Goal: Task Accomplishment & Management: Use online tool/utility

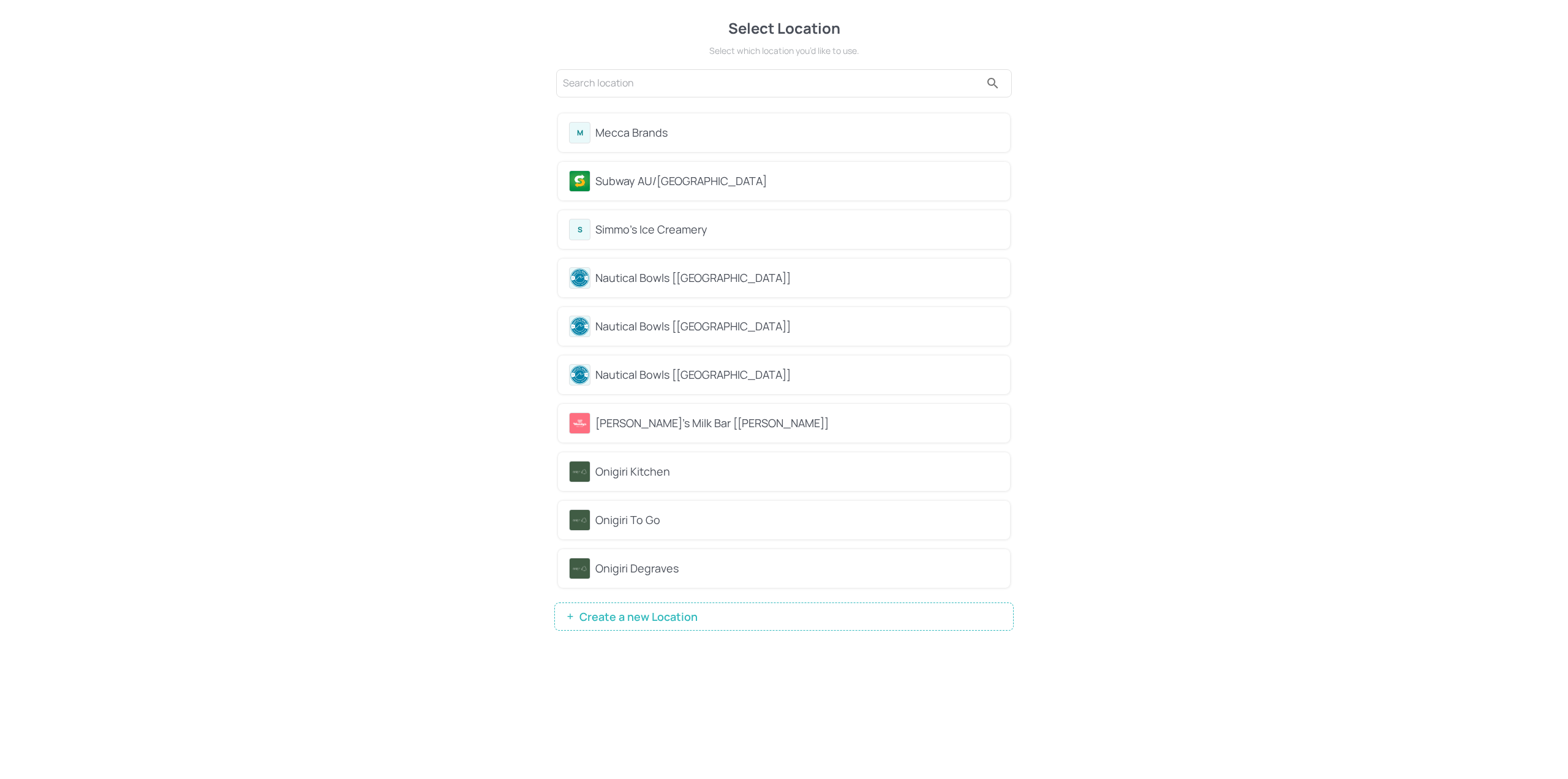
click at [688, 133] on div "Mecca Brands" at bounding box center [797, 133] width 404 height 17
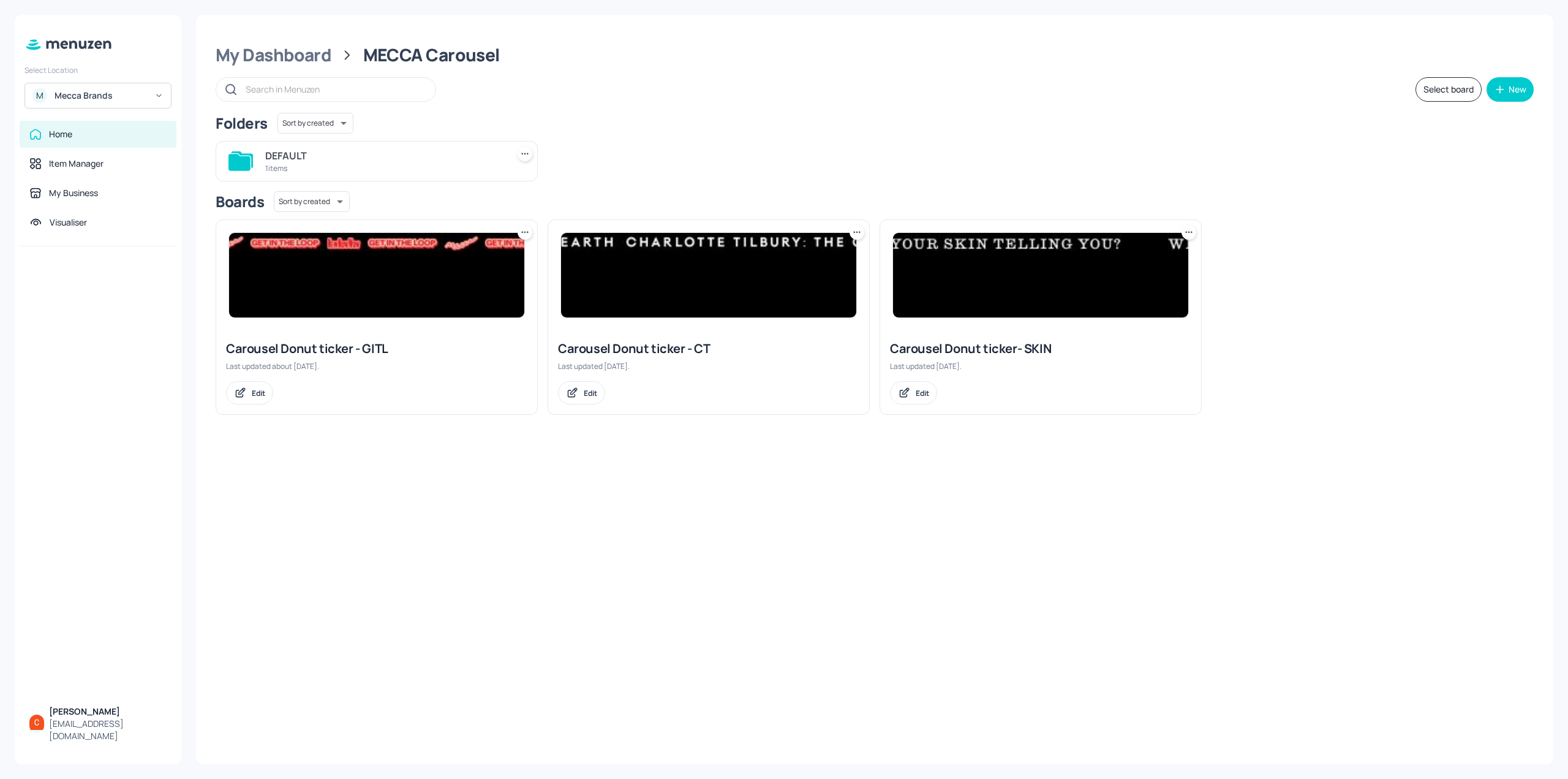
click at [298, 87] on input "text" at bounding box center [334, 89] width 178 height 18
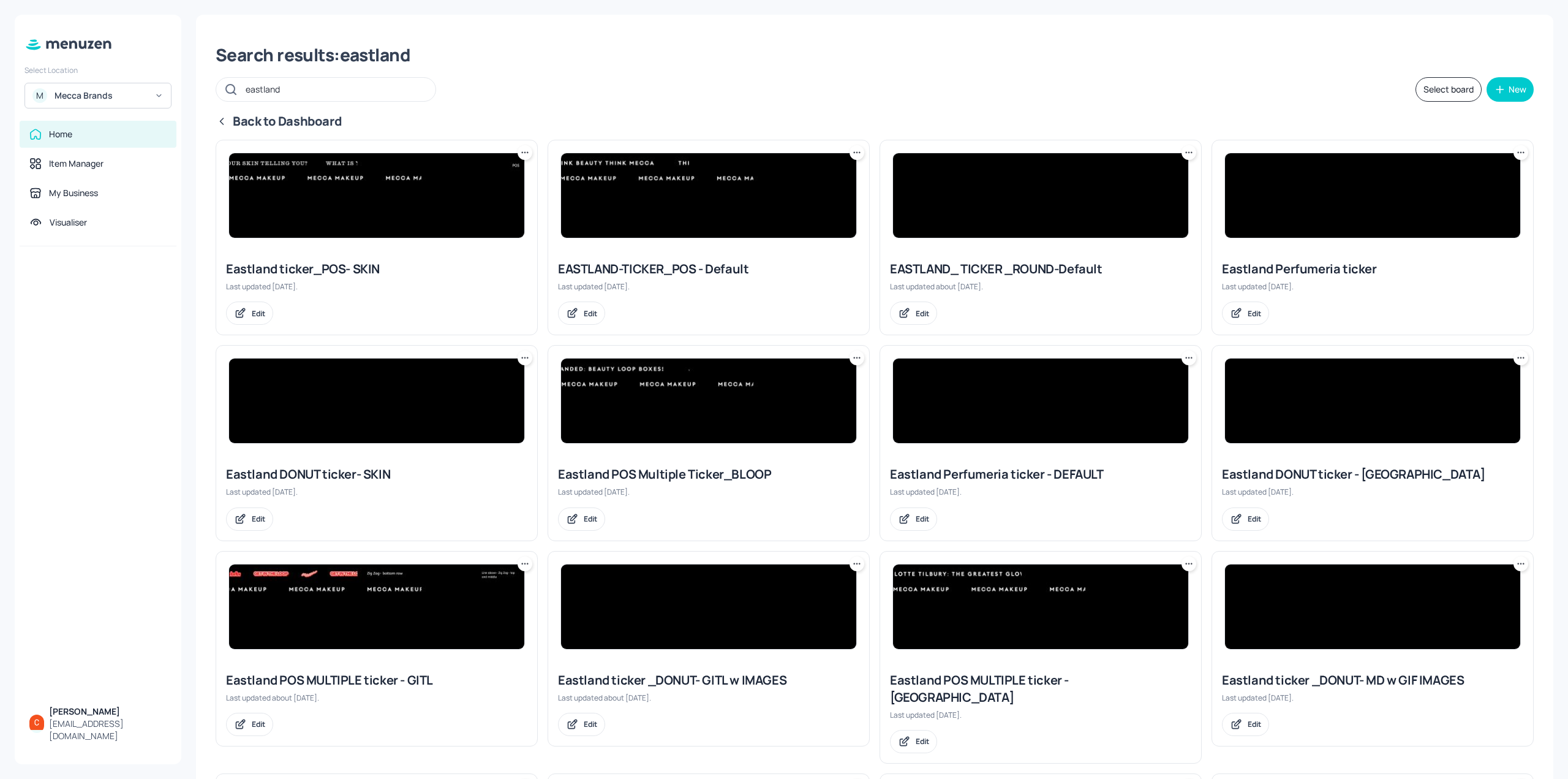
type input "eastland"
click at [671, 191] on img at bounding box center [709, 195] width 296 height 85
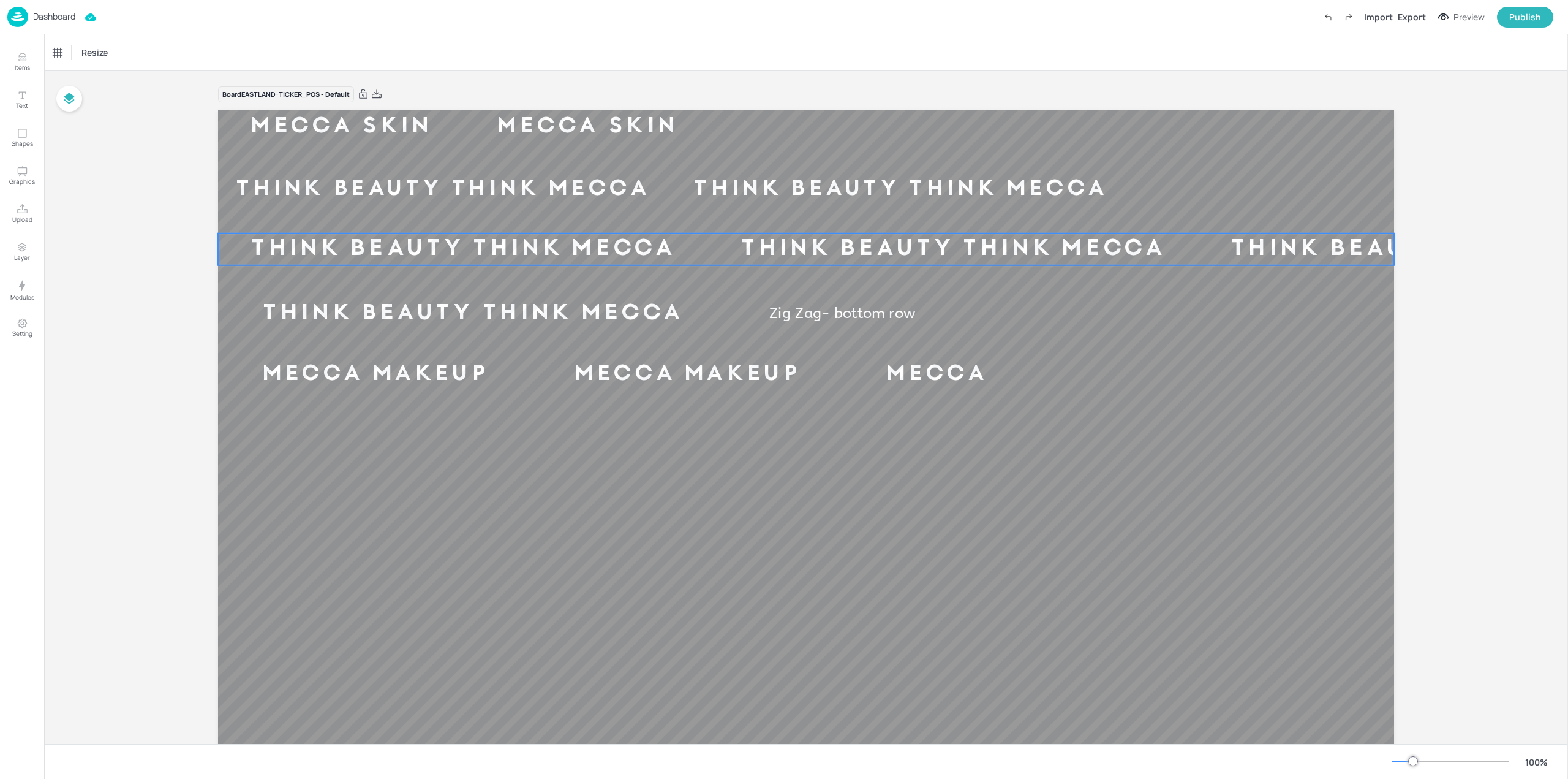
click at [470, 248] on div "THINK BEAUTY THINK MECCA" at bounding box center [463, 249] width 490 height 22
click at [64, 55] on div "Ticker" at bounding box center [64, 52] width 30 height 20
click at [36, 7] on div "Dashboard" at bounding box center [41, 17] width 68 height 20
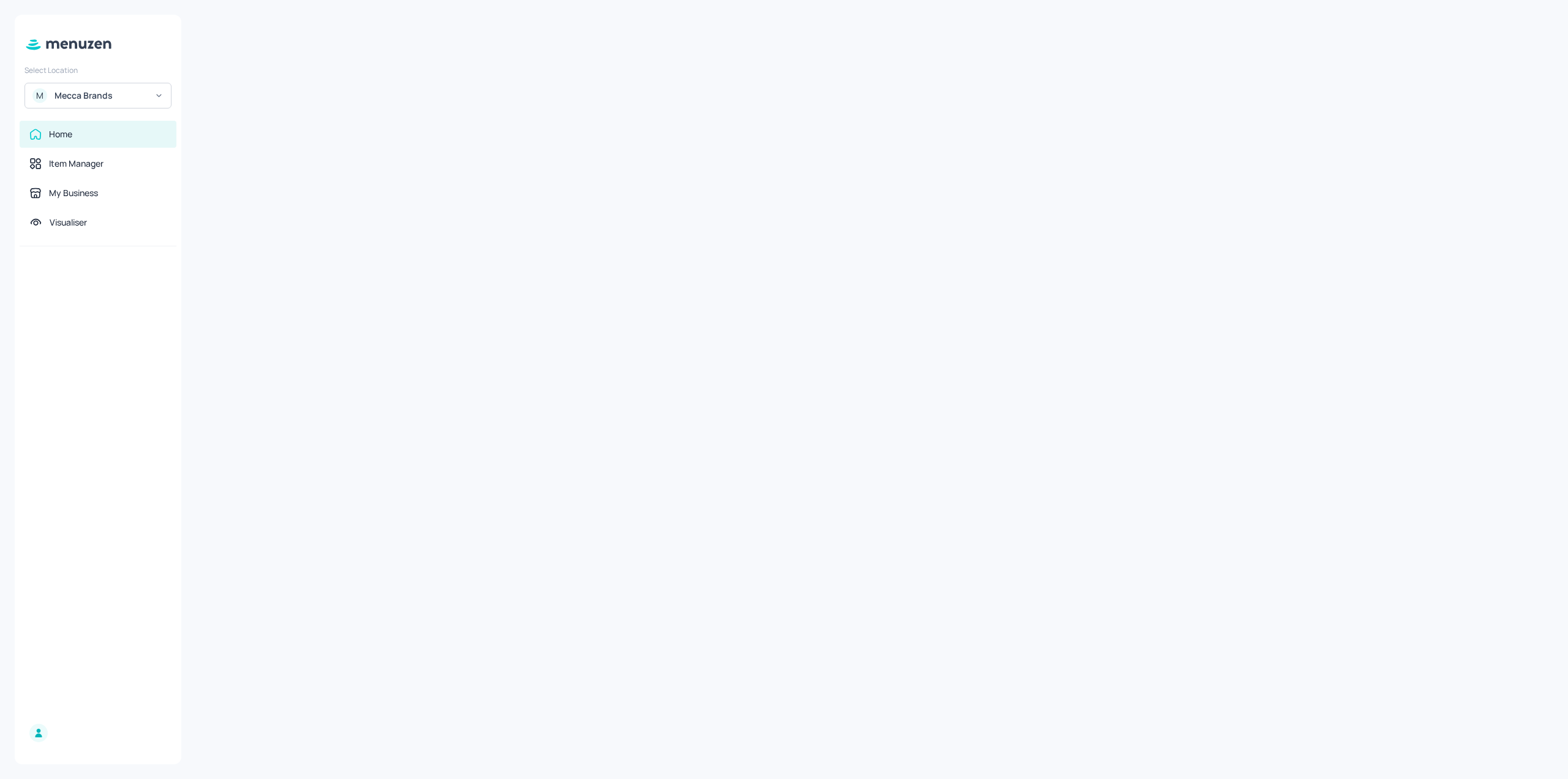
click at [22, 12] on div "Select Location M Mecca Brands Home Item Manager My Business Visualiser" at bounding box center [784, 389] width 1568 height 779
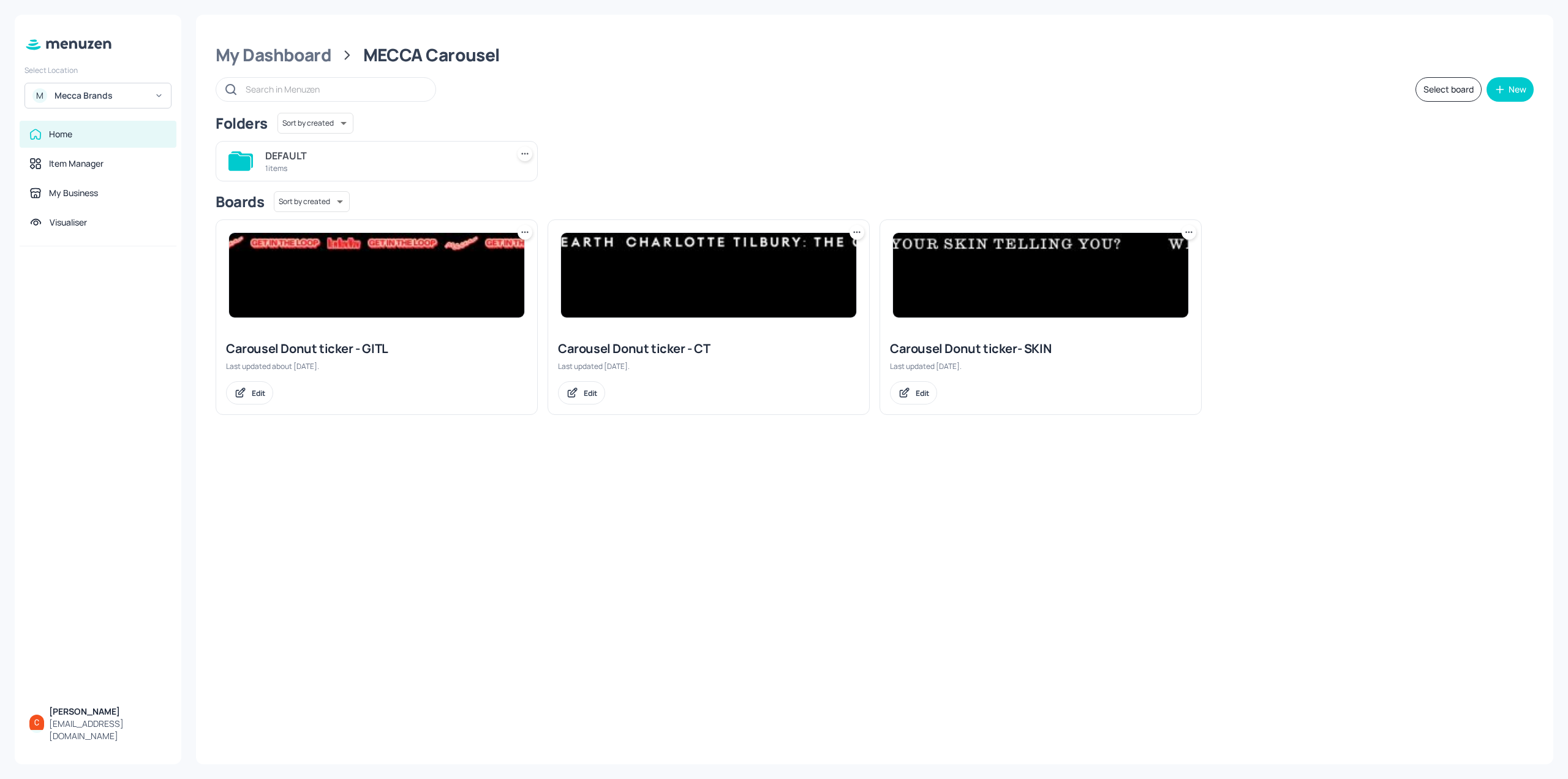
click at [355, 95] on input "text" at bounding box center [334, 89] width 178 height 18
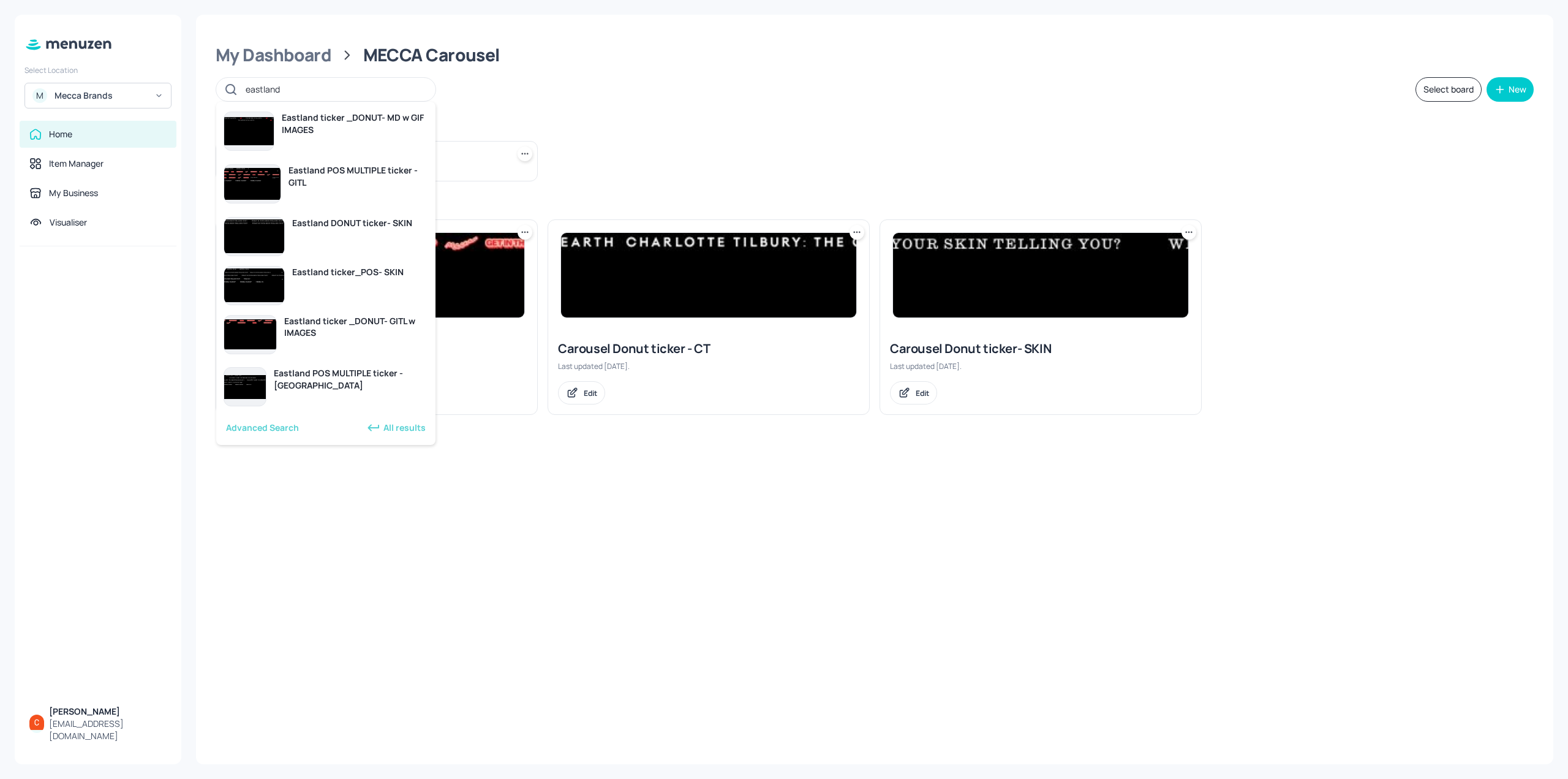
type input "eastland"
click at [797, 117] on div "Folders Sort by created id ​" at bounding box center [875, 123] width 1318 height 21
click at [370, 84] on input "eastland" at bounding box center [334, 89] width 178 height 18
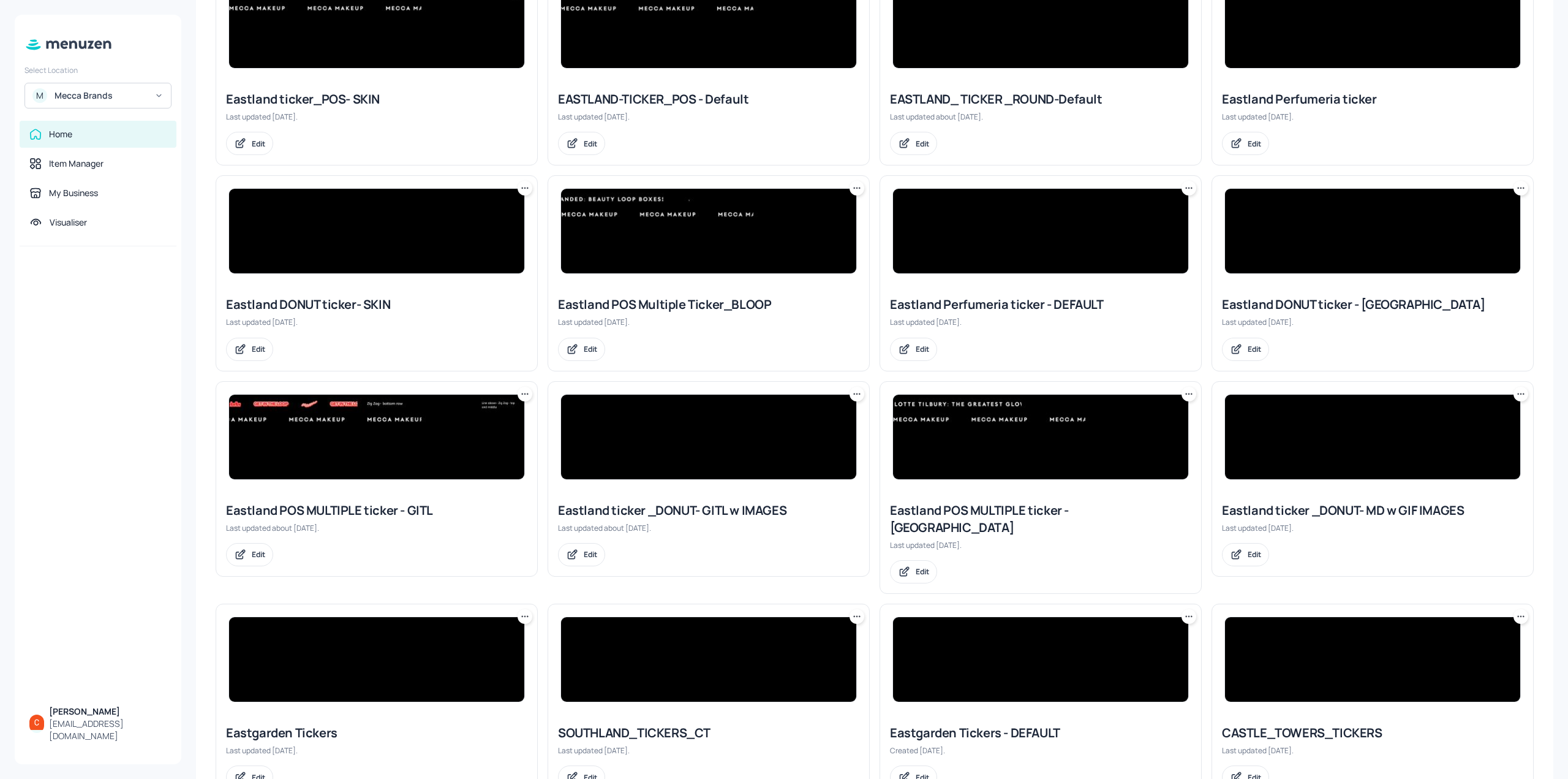
scroll to position [184, 0]
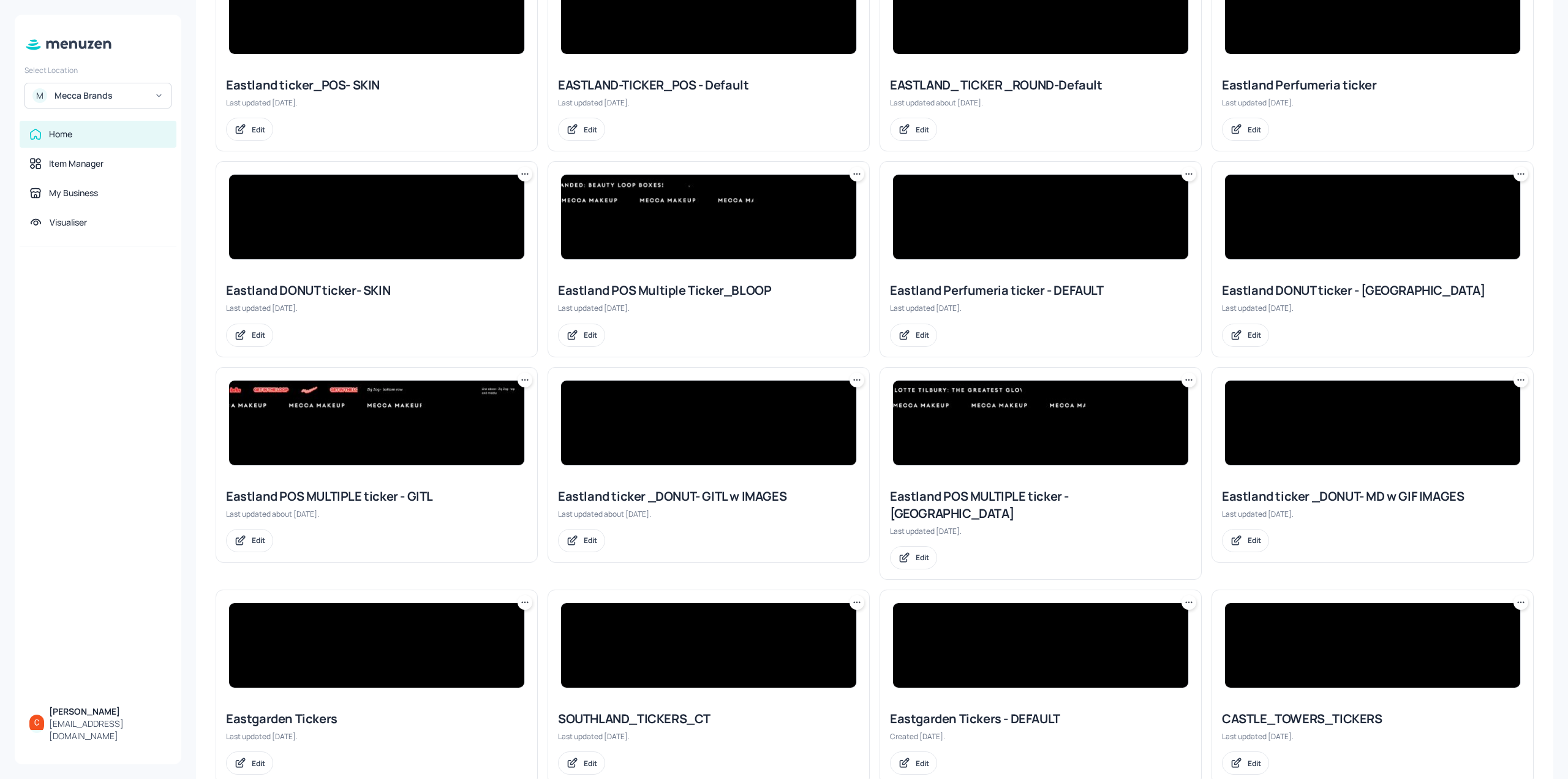
click at [473, 422] on img at bounding box center [377, 422] width 296 height 85
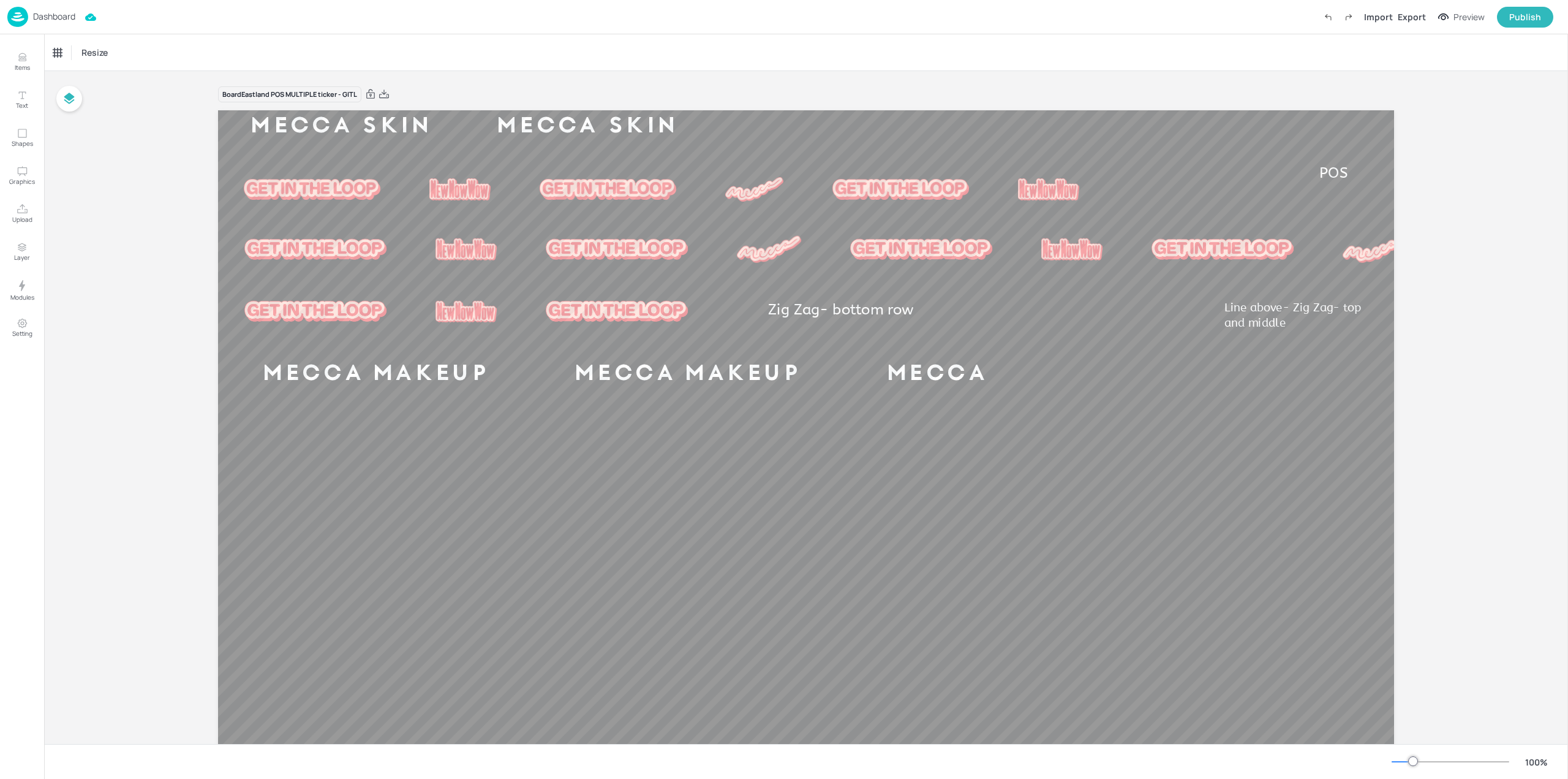
click at [17, 10] on img at bounding box center [17, 17] width 21 height 20
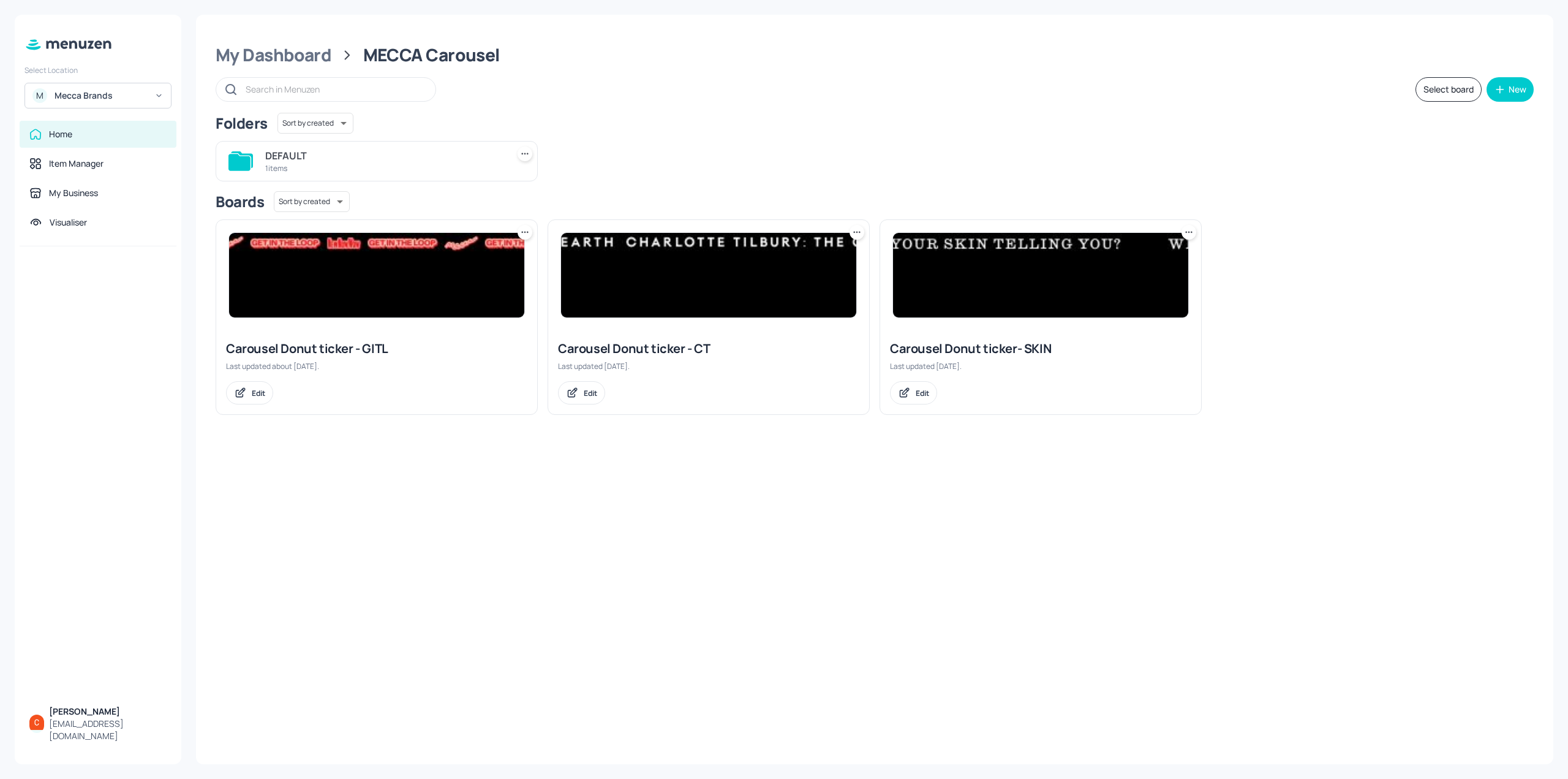
click at [314, 147] on div "DEFAULT 1 items" at bounding box center [384, 161] width 238 height 30
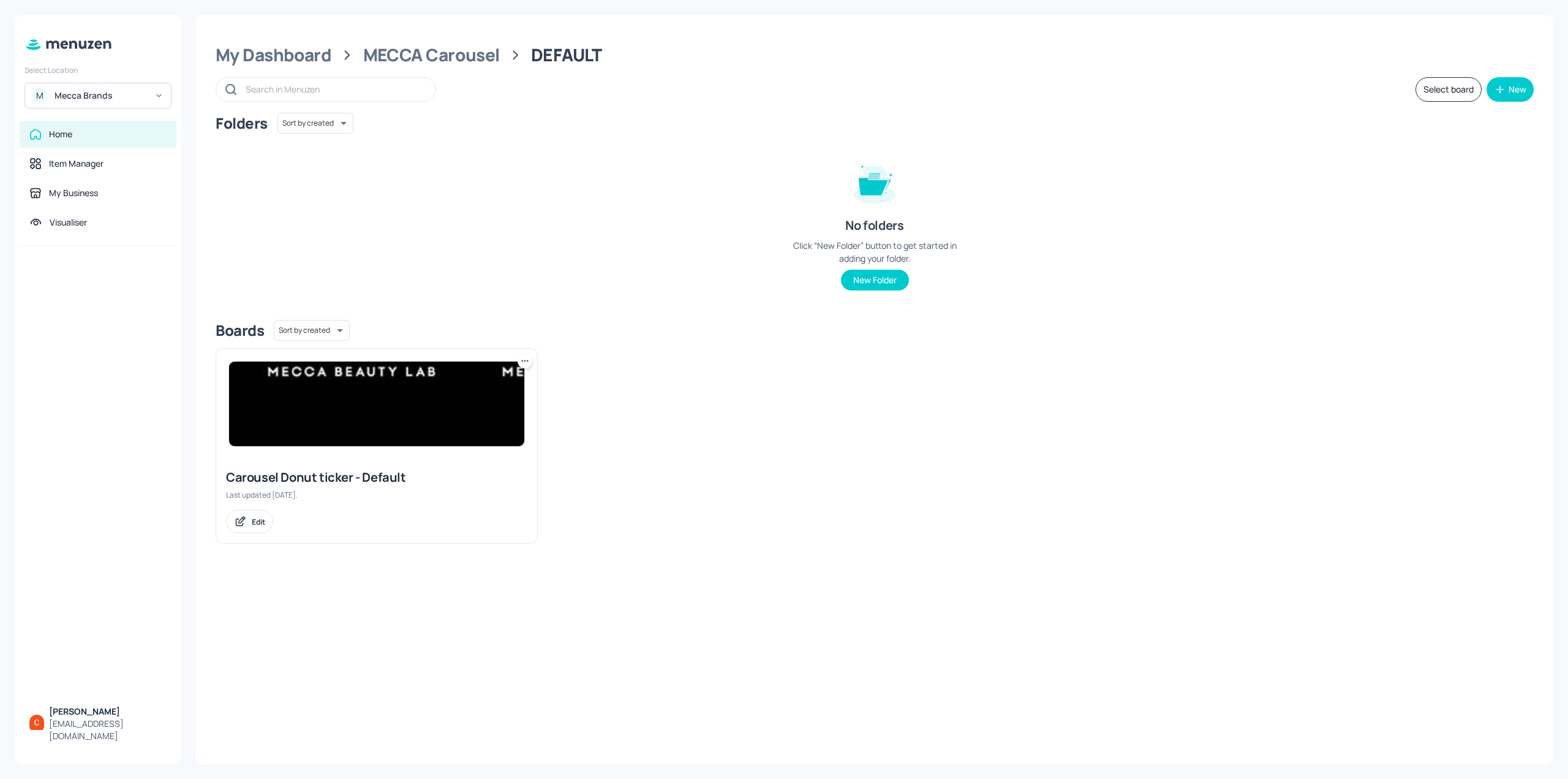
click at [125, 141] on div "Home" at bounding box center [98, 134] width 157 height 27
click at [126, 138] on div "Home" at bounding box center [98, 134] width 137 height 12
click at [73, 129] on div "Home" at bounding box center [98, 134] width 137 height 12
click at [456, 49] on div "MECCA Carousel" at bounding box center [431, 55] width 137 height 22
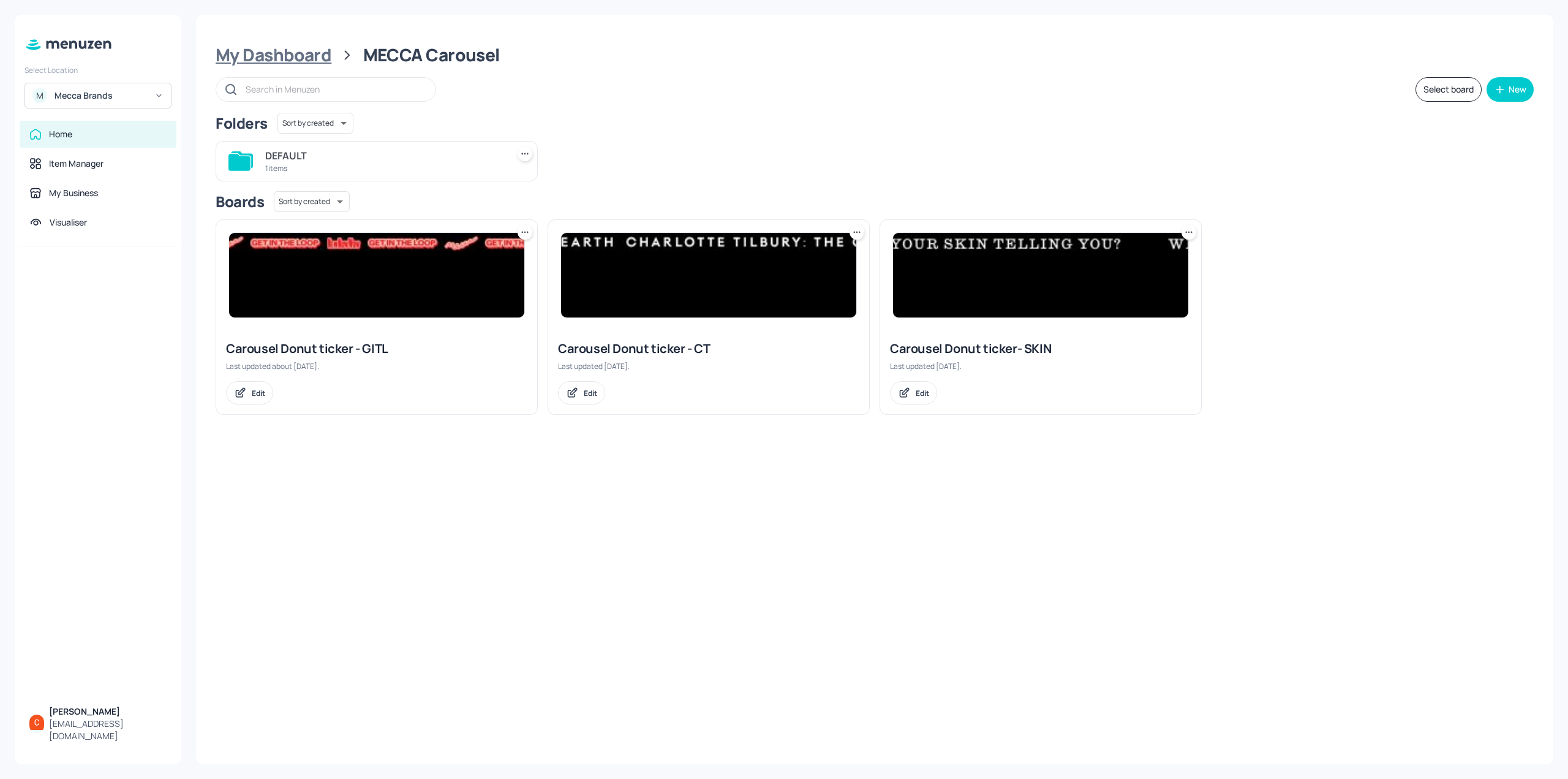
click at [280, 56] on div "My Dashboard" at bounding box center [274, 55] width 116 height 22
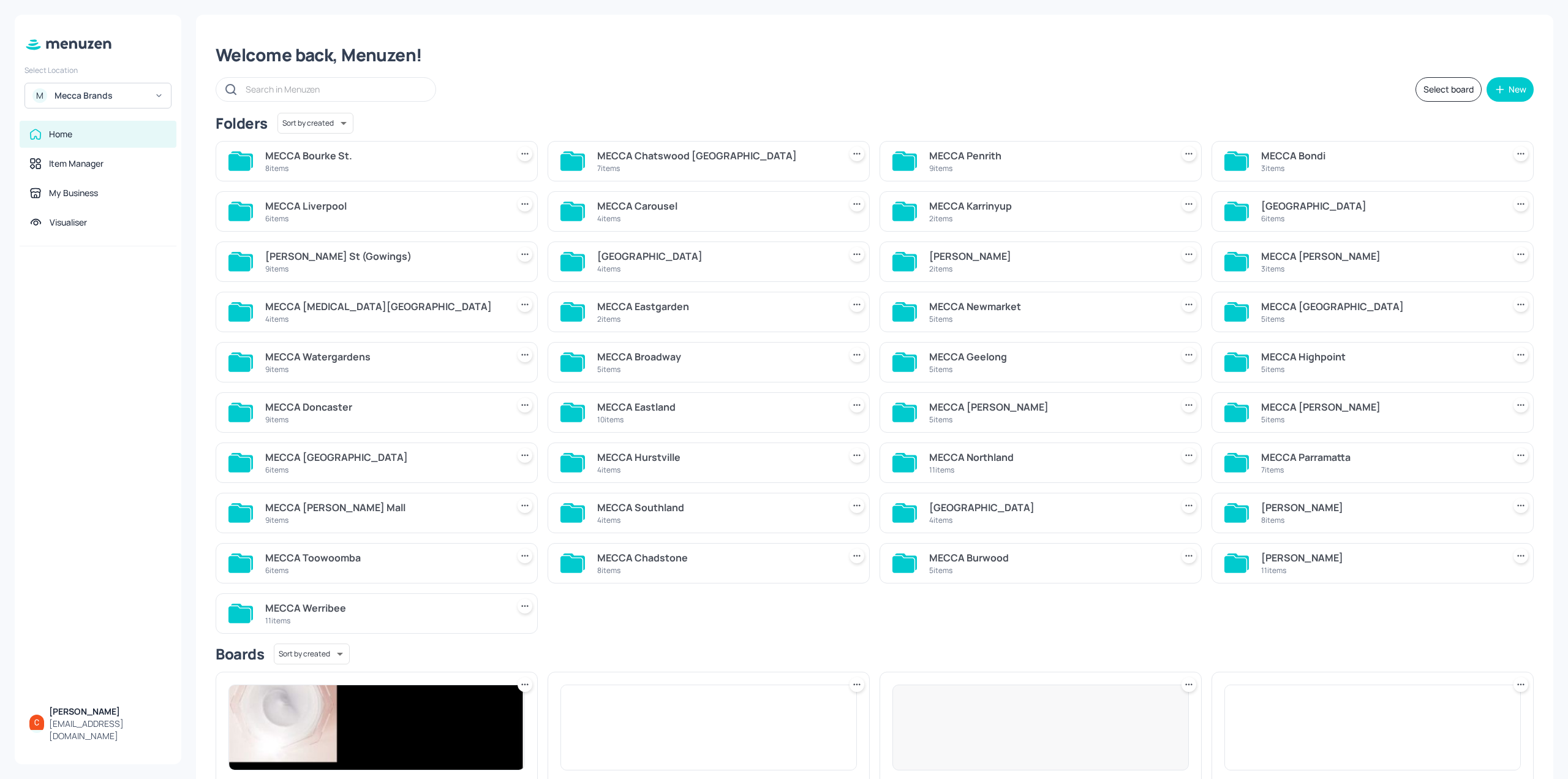
click at [357, 88] on input "text" at bounding box center [334, 89] width 178 height 18
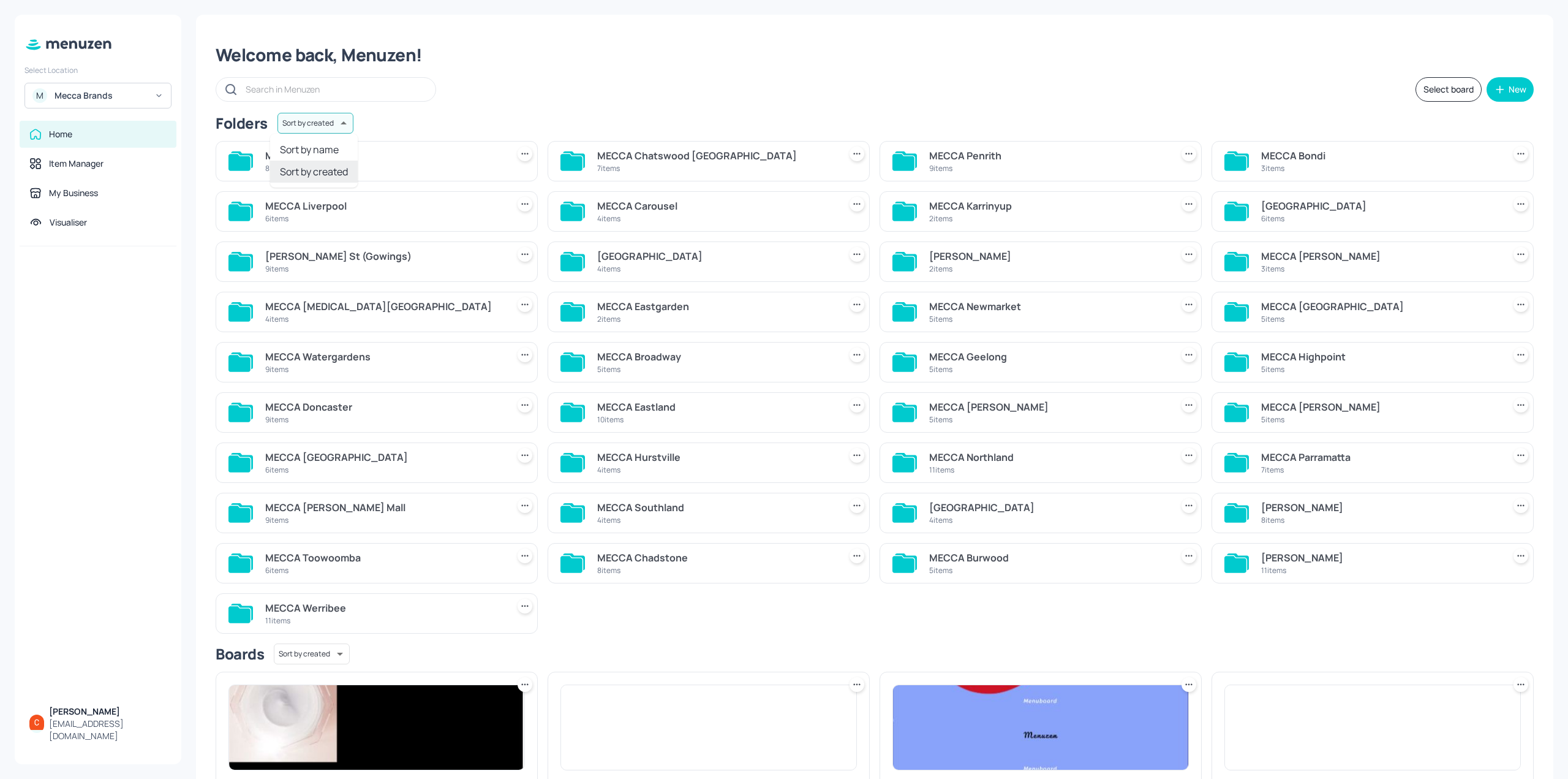
click at [344, 121] on body "Select Location M Mecca Brands Home Item Manager My Business Visualiser [PERSON…" at bounding box center [784, 389] width 1568 height 779
click at [342, 146] on li "Sort by name" at bounding box center [314, 149] width 88 height 22
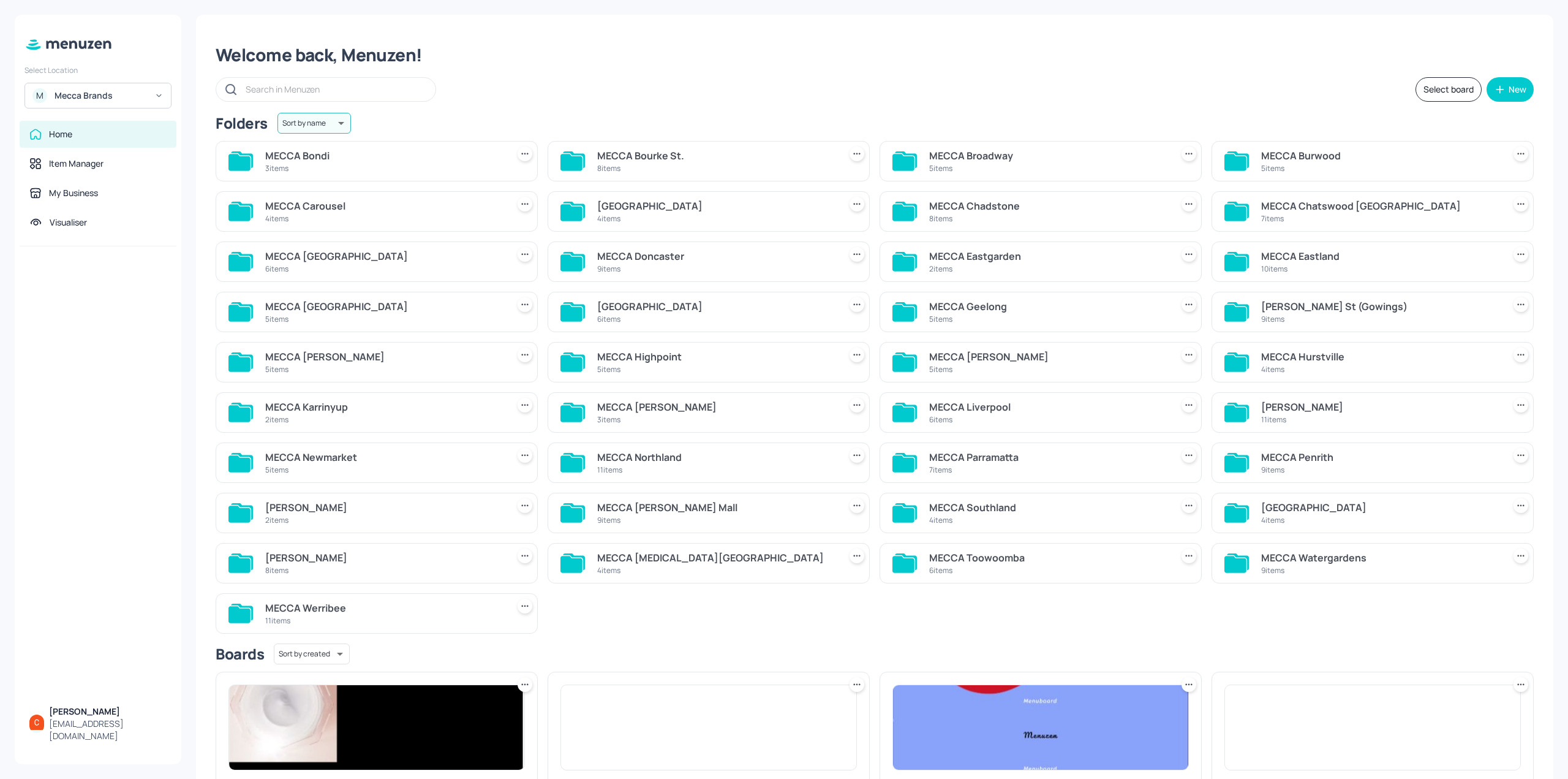
type input "name"
click at [1397, 262] on div "MECCA Eastland" at bounding box center [1380, 256] width 238 height 14
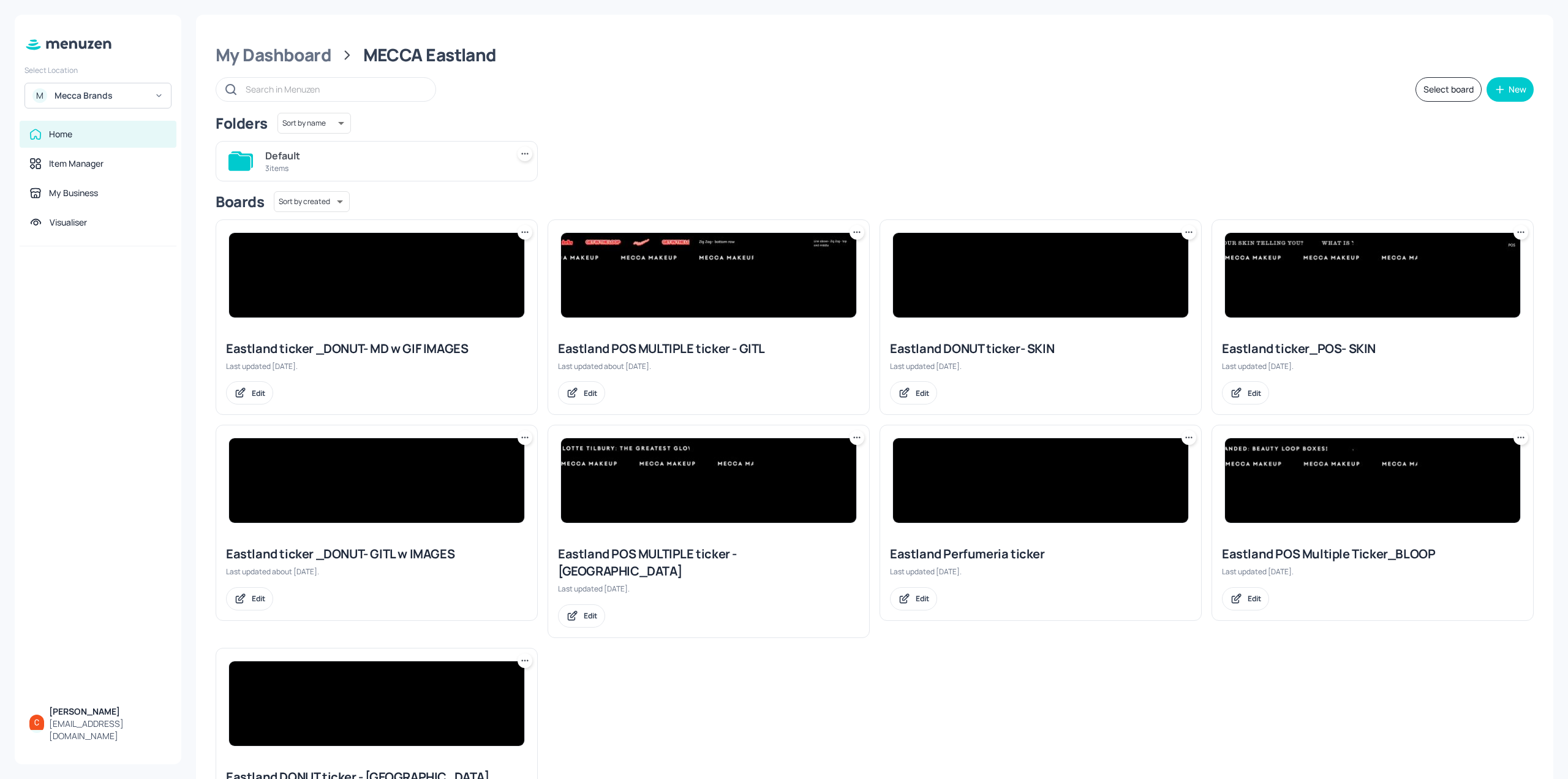
click at [1346, 288] on img at bounding box center [1373, 275] width 296 height 85
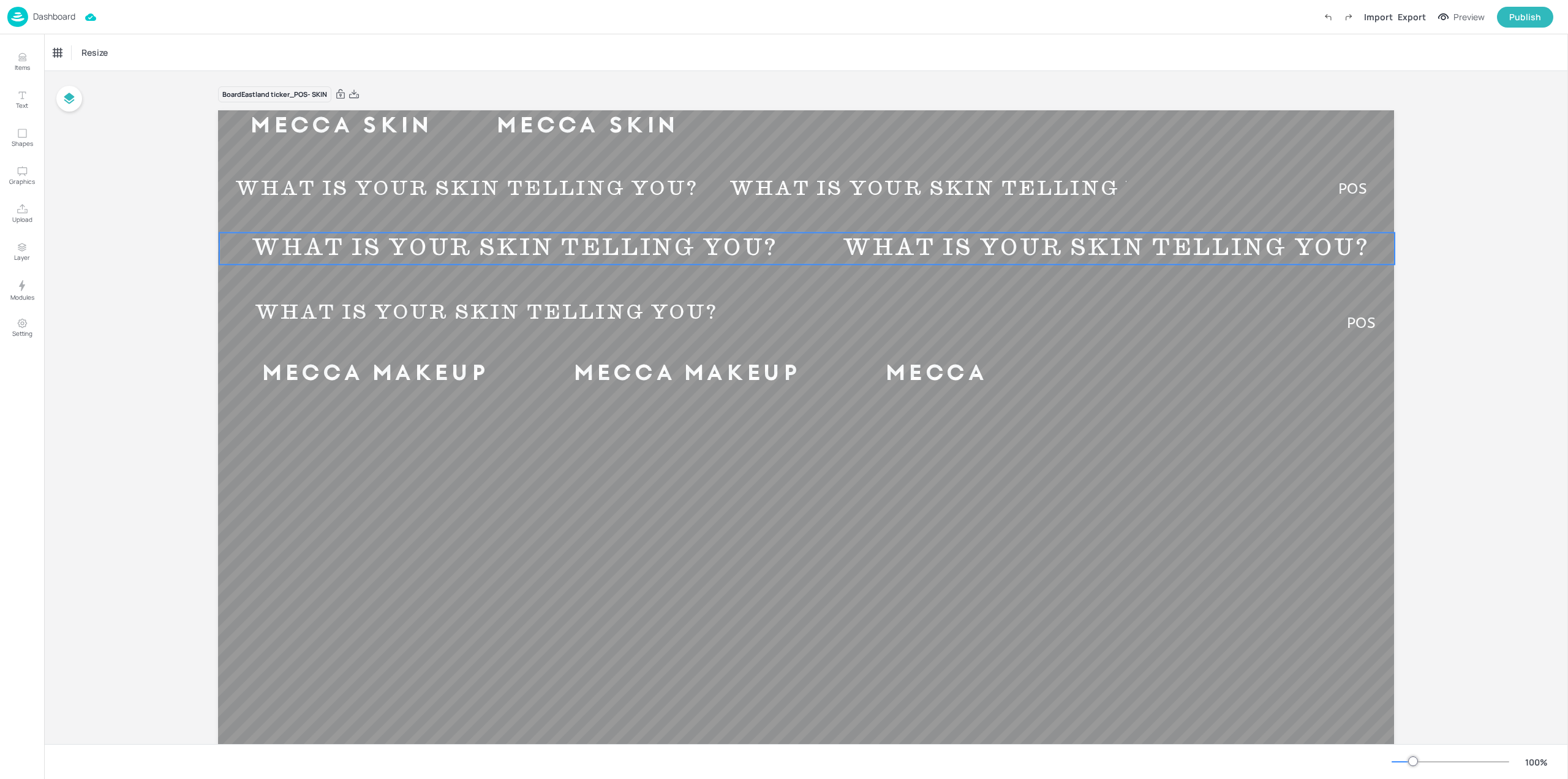
click at [49, 48] on div "Ticker Resize" at bounding box center [806, 52] width 1524 height 36
click at [61, 45] on div "Ticker" at bounding box center [64, 52] width 30 height 20
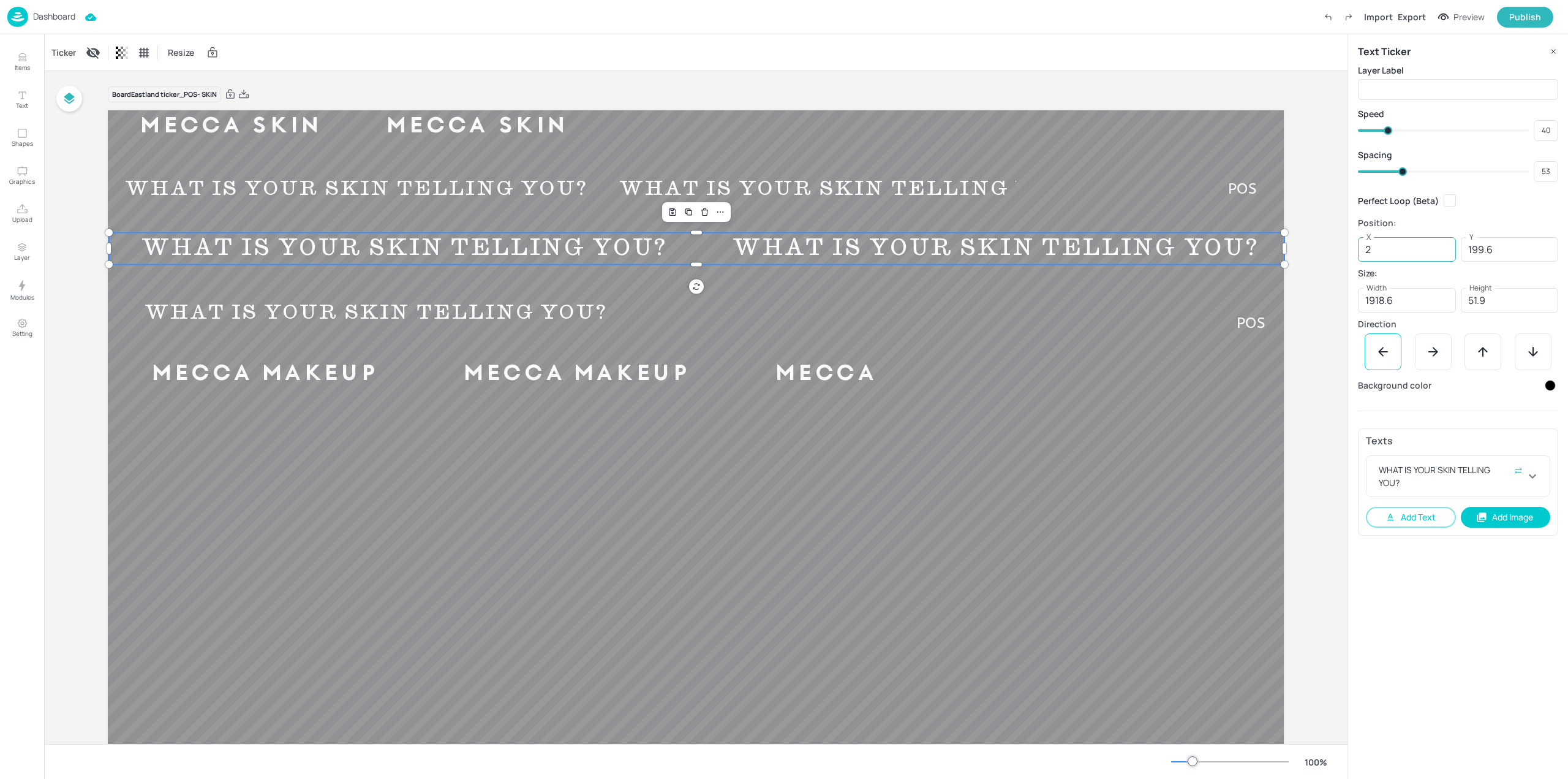
click at [1407, 247] on input "2" at bounding box center [1406, 249] width 98 height 25
click at [1407, 246] on input "2" at bounding box center [1406, 249] width 98 height 25
type input "0"
click at [1519, 246] on input "199.6" at bounding box center [1509, 249] width 98 height 25
click at [1519, 246] on input "199.6" at bounding box center [1509, 249] width 98 height 25
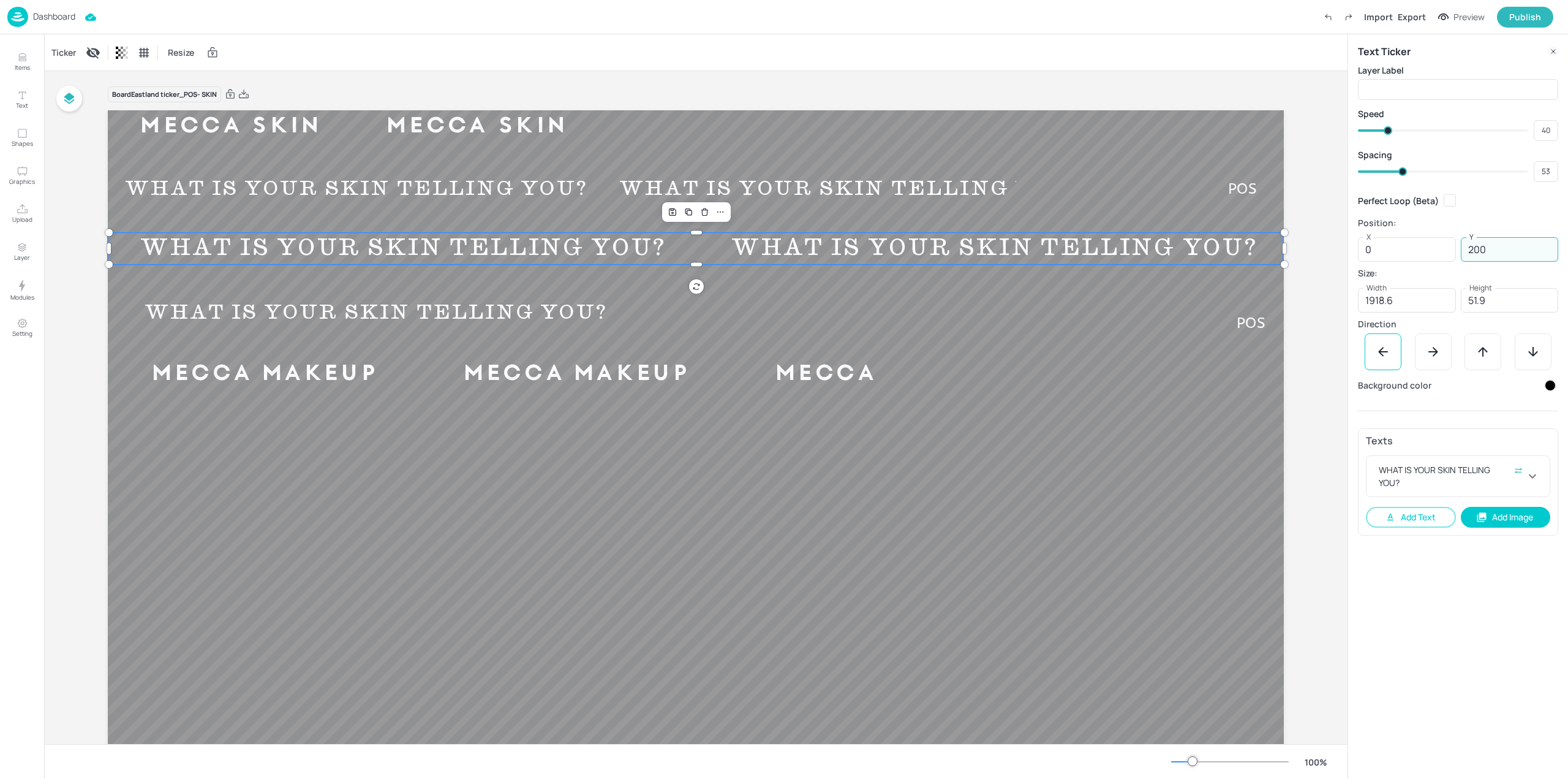
type input "200"
click at [1479, 199] on div "Perfect Loop (Beta)" at bounding box center [1458, 200] width 200 height 22
click at [1444, 199] on input "checkbox" at bounding box center [1450, 200] width 22 height 22
checkbox input "true"
click at [1508, 304] on input "51.9" at bounding box center [1509, 300] width 98 height 25
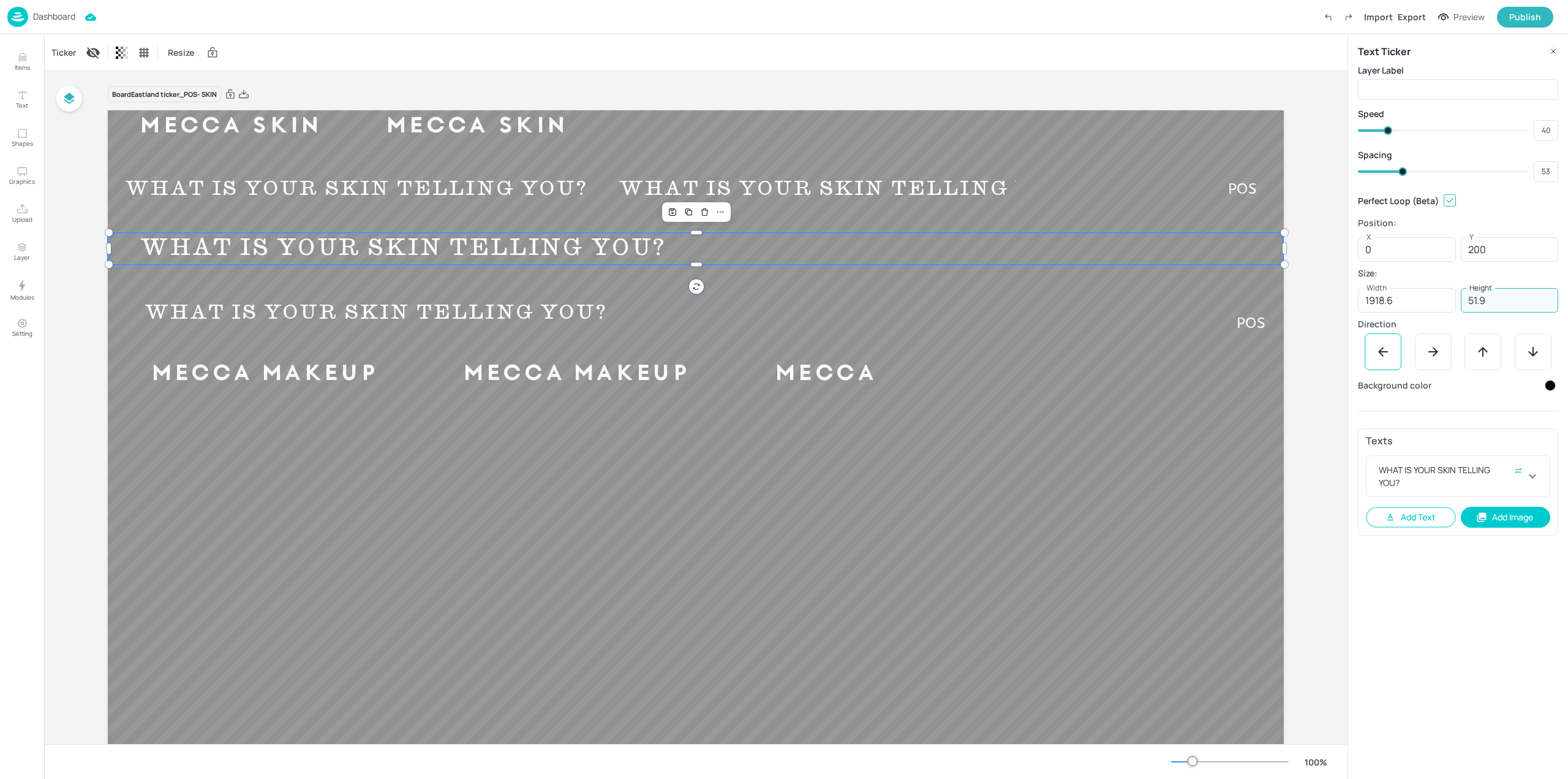
click at [1508, 304] on input "51.9" at bounding box center [1509, 300] width 98 height 25
type input "52"
click at [1409, 303] on input "1918.6" at bounding box center [1406, 300] width 98 height 25
click at [1408, 303] on input "1918.6" at bounding box center [1406, 300] width 98 height 25
type input "1920"
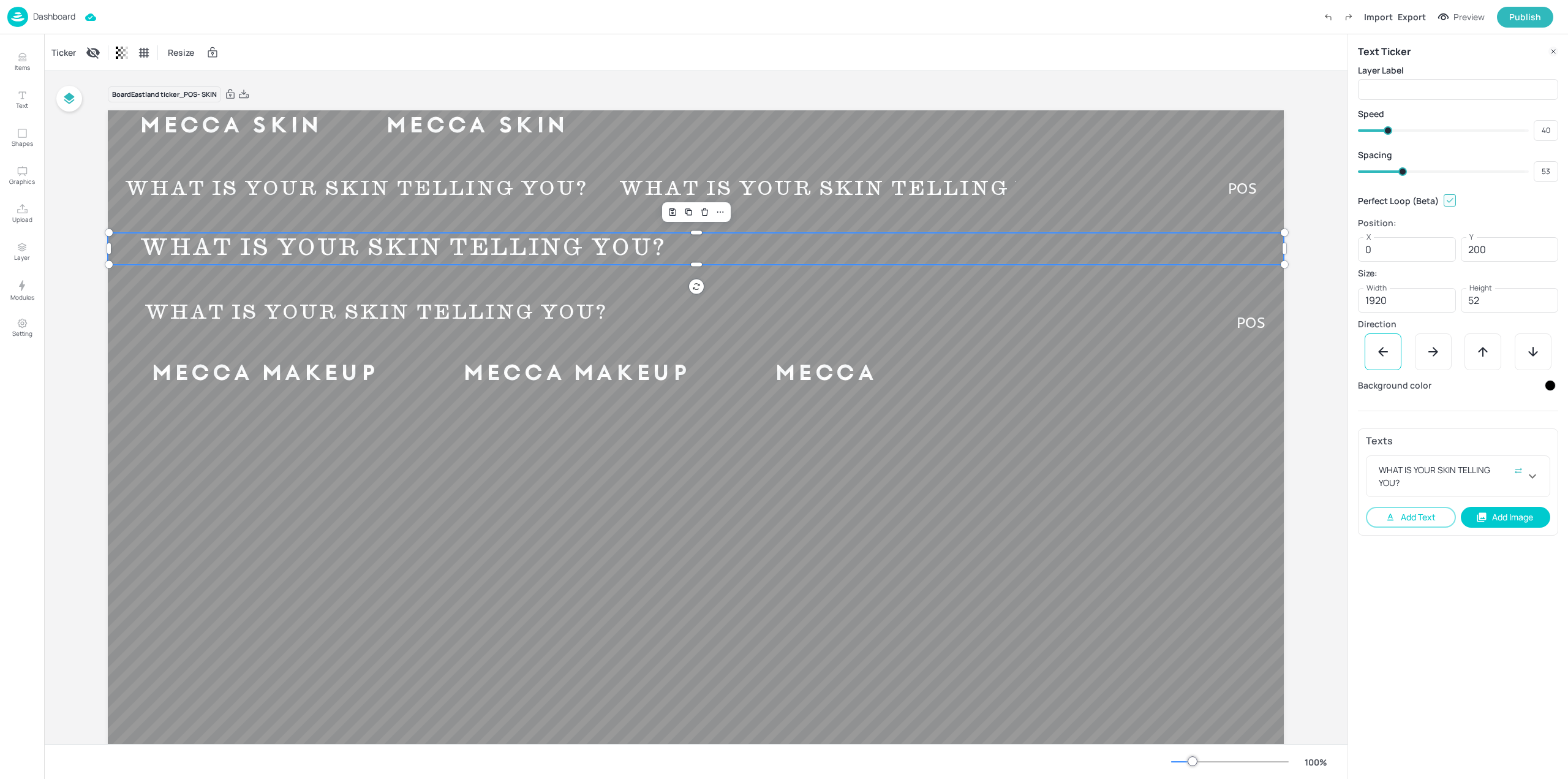
click at [1511, 197] on div "Perfect Loop (Beta)" at bounding box center [1458, 200] width 200 height 22
click at [1522, 228] on div "Position: X 0 X Y 200 Y" at bounding box center [1458, 240] width 200 height 43
click at [1529, 243] on input "200" at bounding box center [1509, 249] width 98 height 25
type input "201"
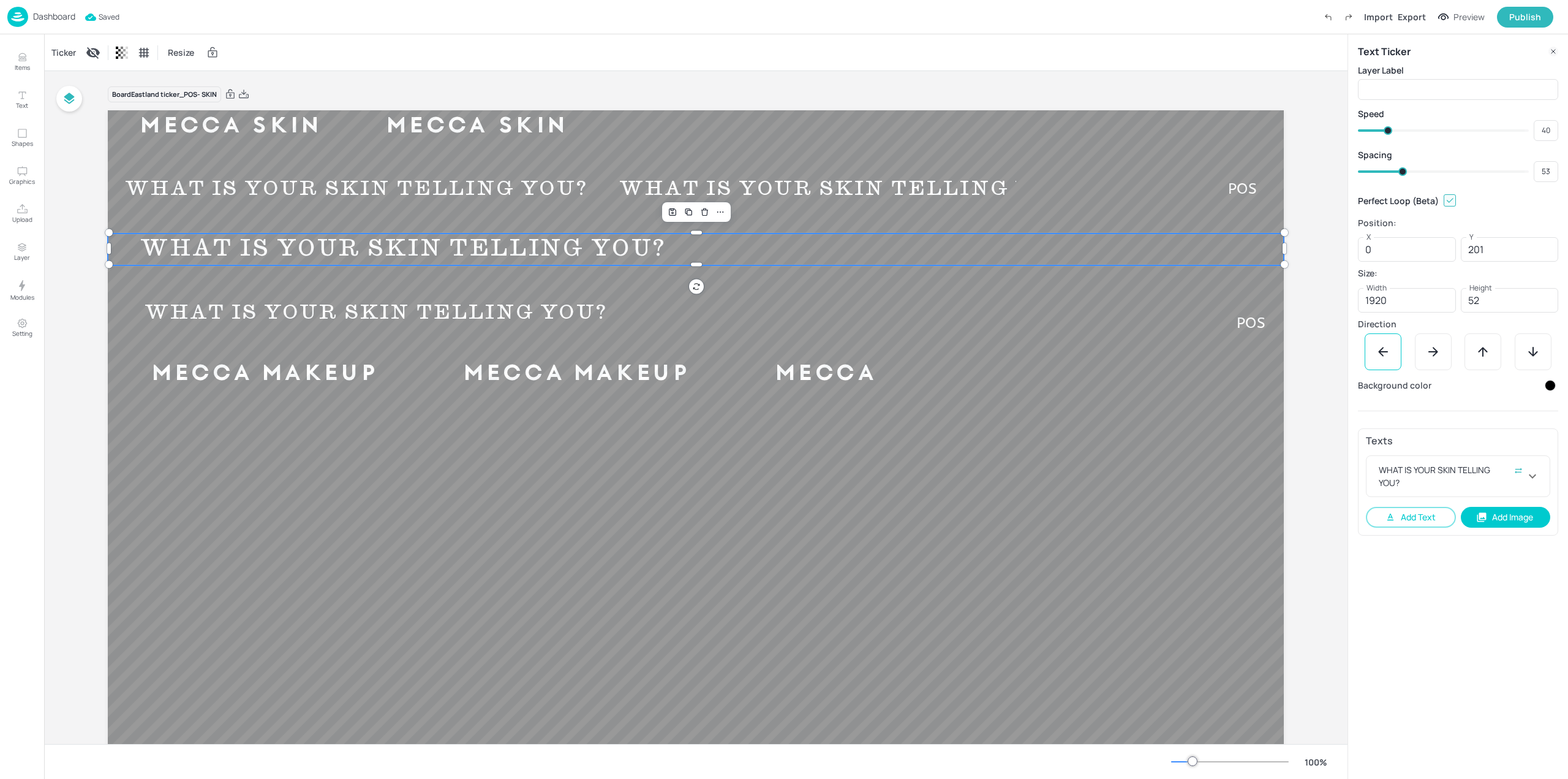
click at [1522, 201] on div "Perfect Loop (Beta)" at bounding box center [1458, 200] width 200 height 22
click at [1534, 204] on div "Perfect Loop (Beta)" at bounding box center [1458, 200] width 200 height 22
click at [1525, 22] on div "Publish" at bounding box center [1525, 17] width 32 height 14
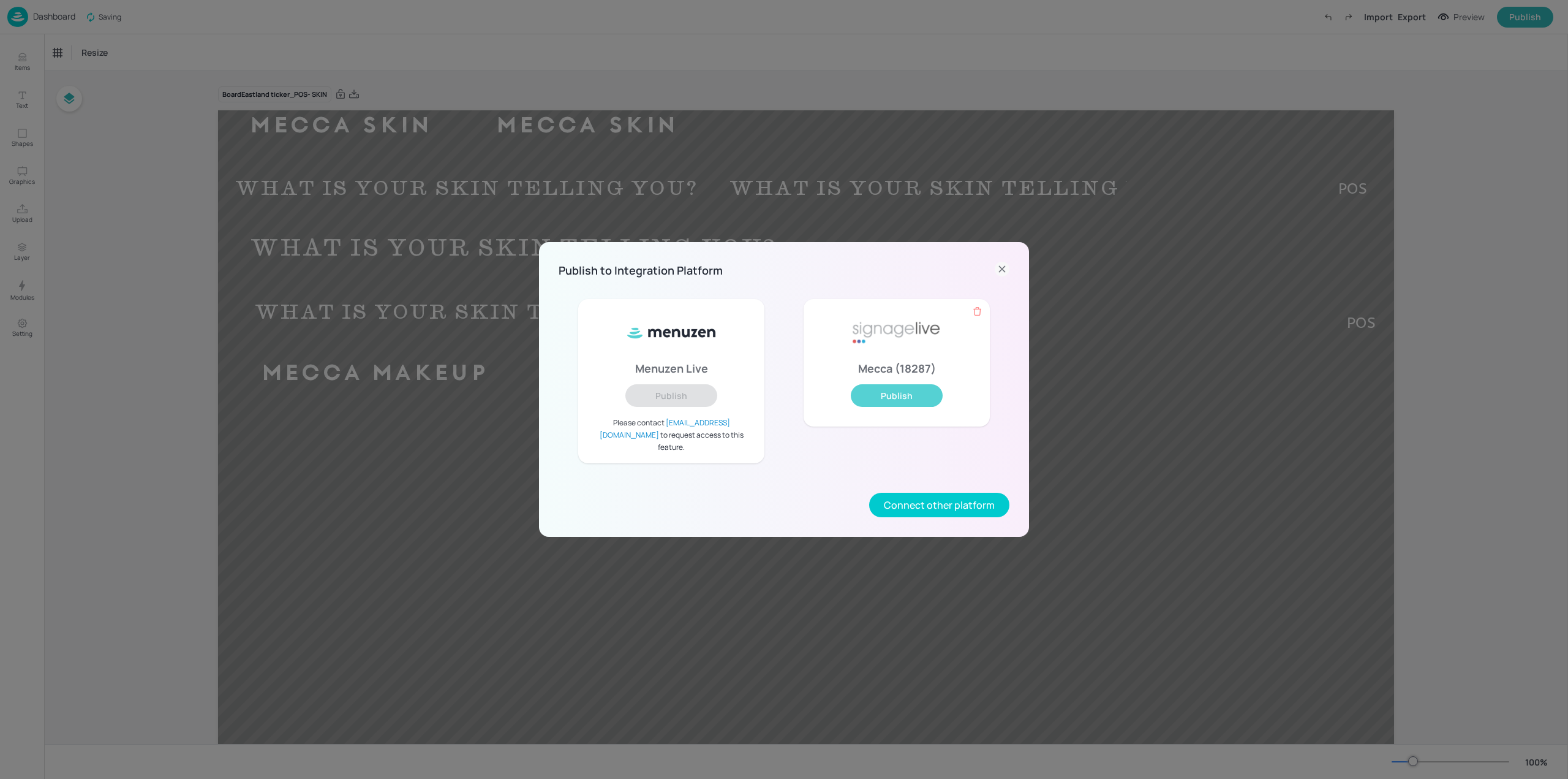
click at [904, 394] on button "Publish" at bounding box center [896, 395] width 92 height 22
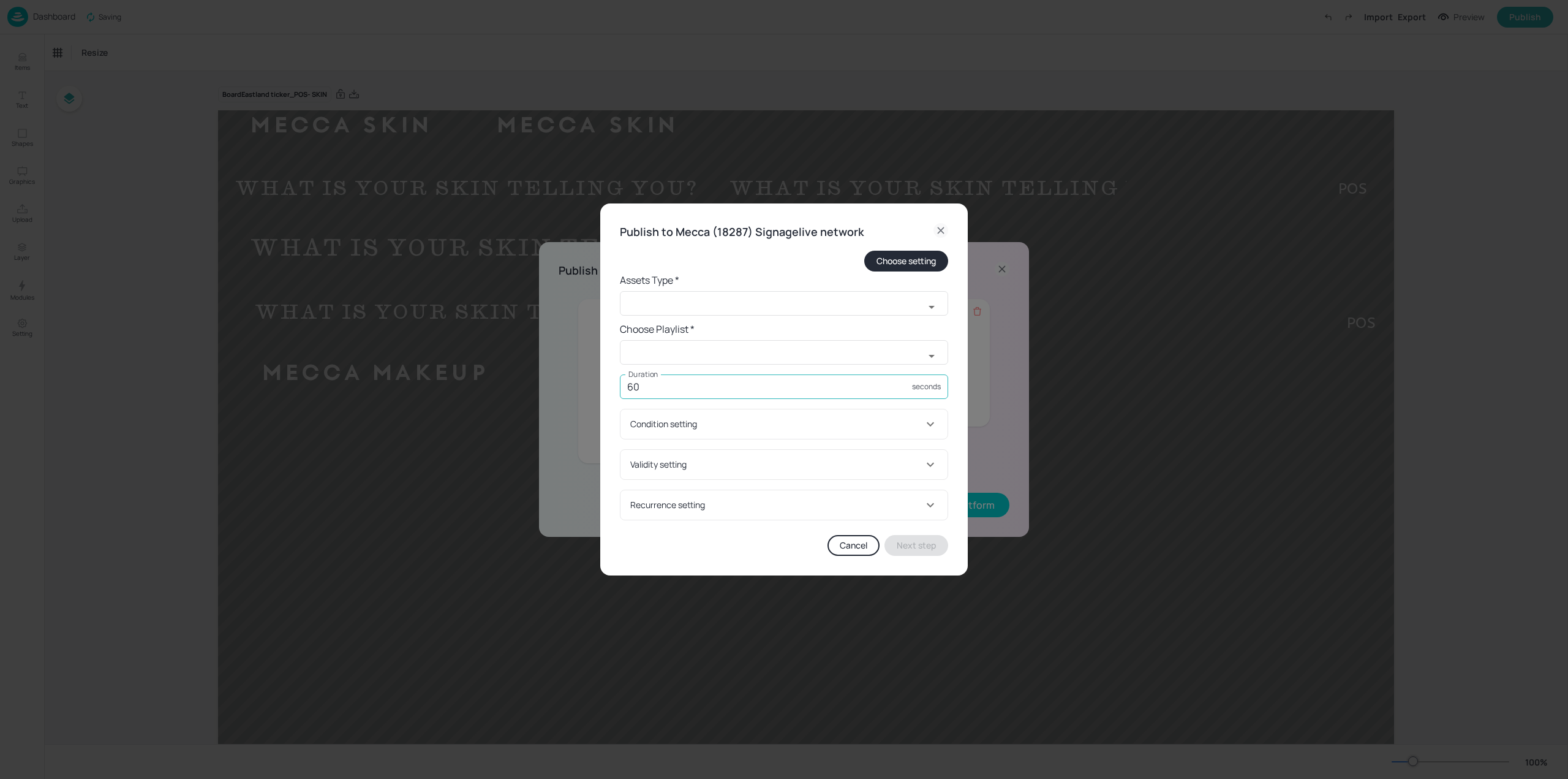
click at [768, 386] on input "60" at bounding box center [766, 387] width 292 height 25
type input "6000"
click at [743, 303] on input "text" at bounding box center [772, 304] width 304 height 25
click at [721, 328] on li "widget" at bounding box center [784, 330] width 328 height 20
type input "widget"
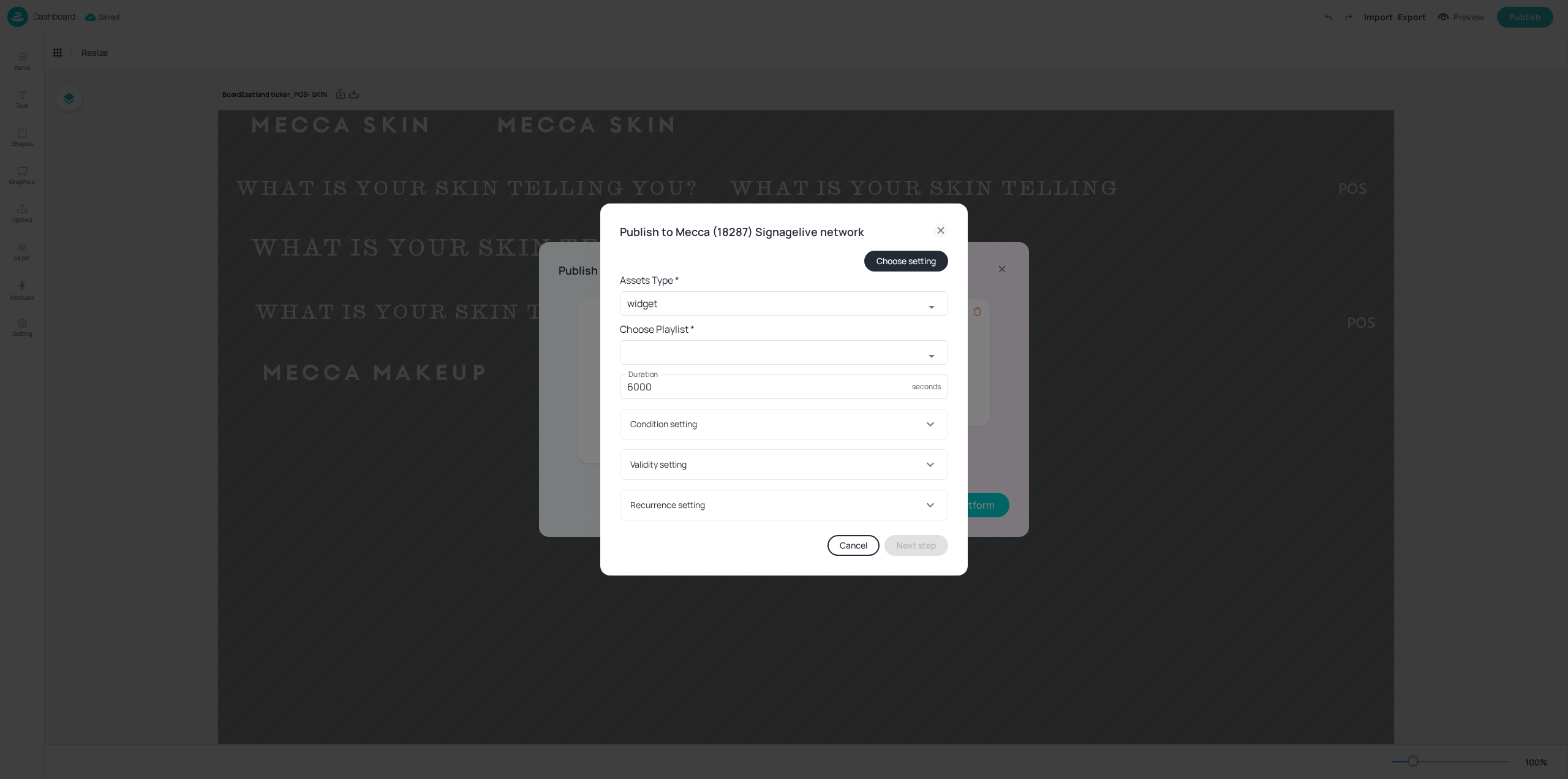
click at [723, 339] on form "Choose setting Assets Type * widget ​ Choose Playlist * ​ Duration 6000 seconds…" at bounding box center [784, 386] width 328 height 270
click at [726, 348] on input "text" at bounding box center [772, 352] width 304 height 25
click at [822, 355] on input "text" at bounding box center [772, 352] width 304 height 25
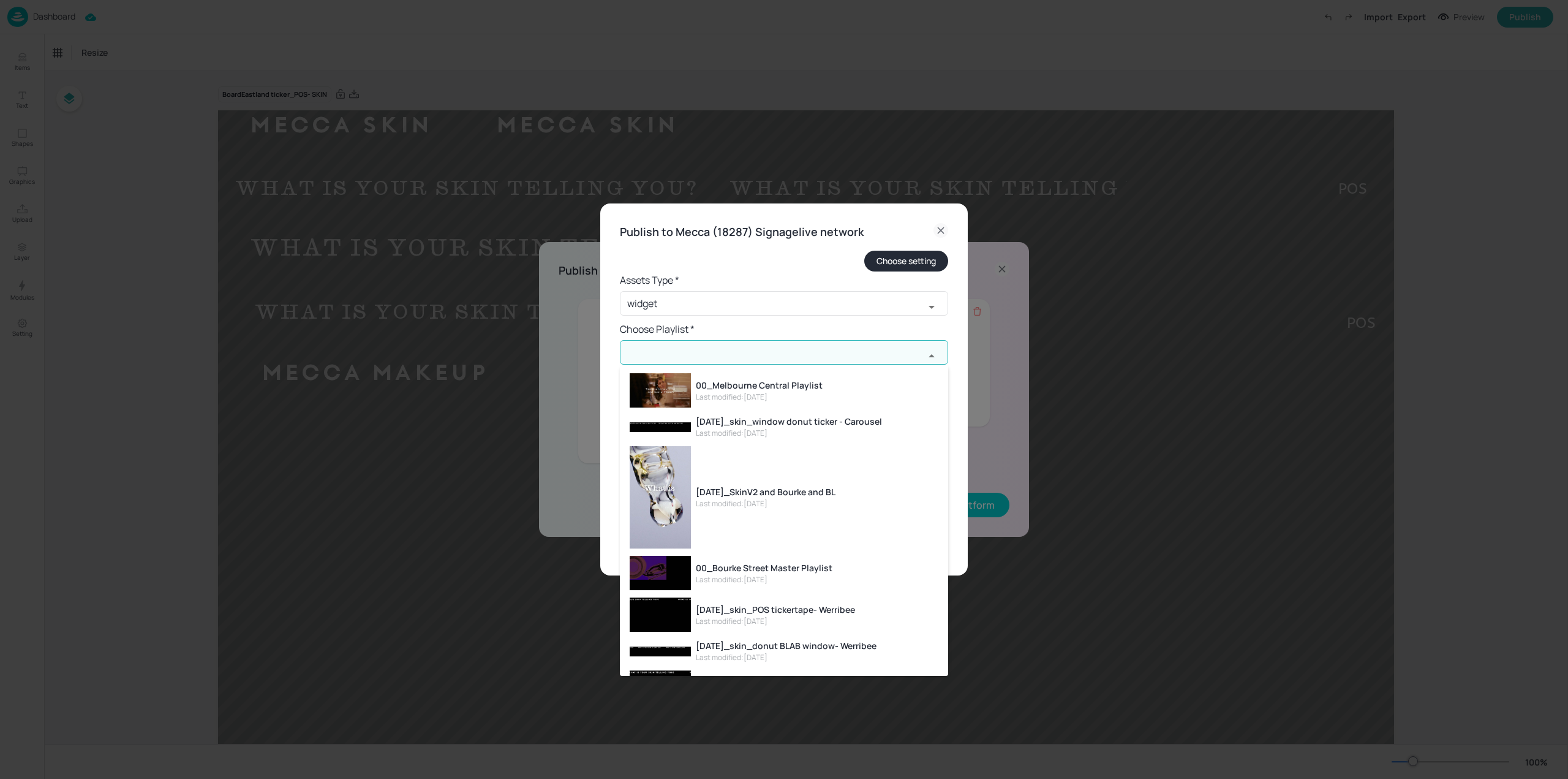
type input "w"
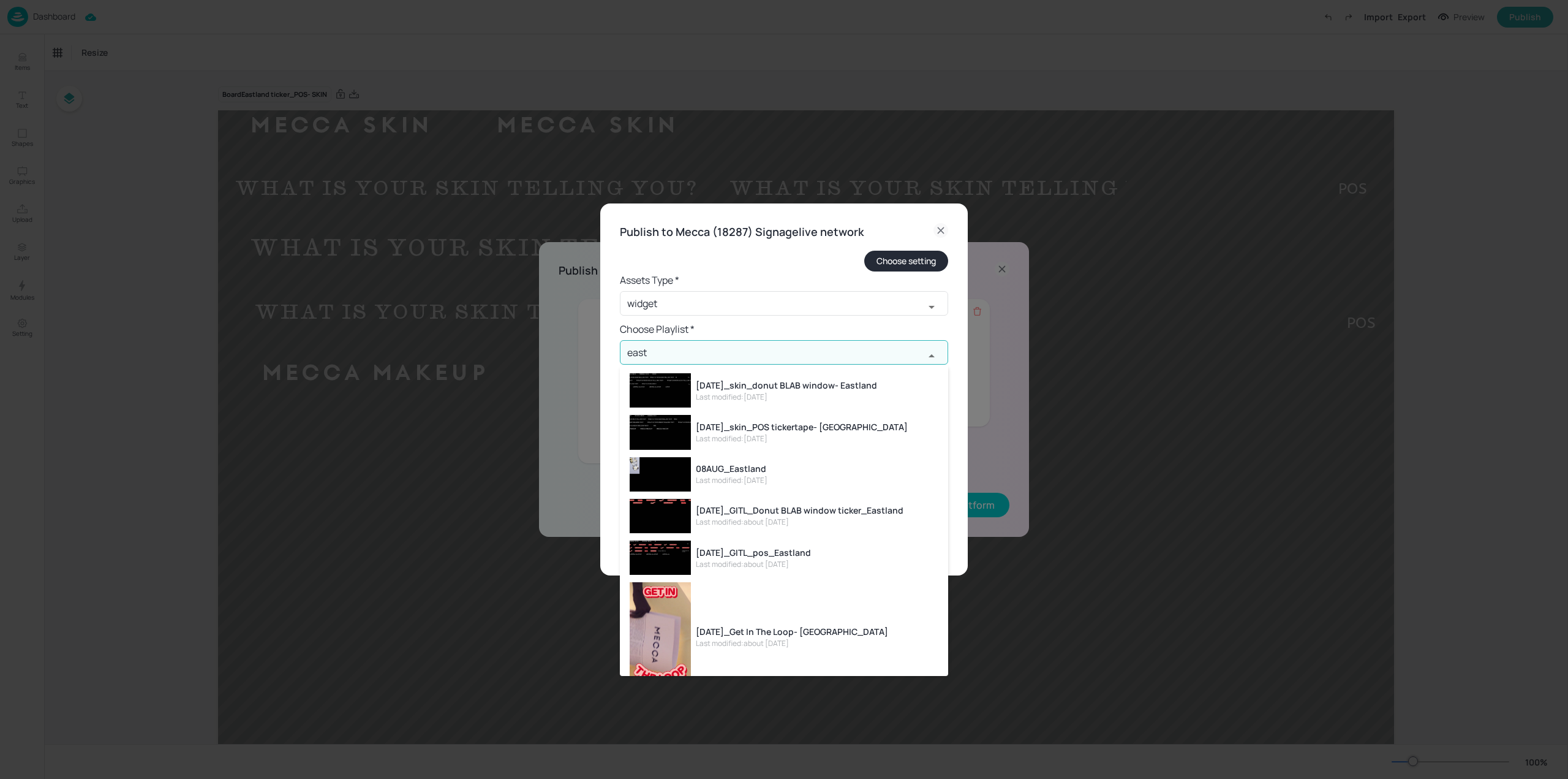
type input "east"
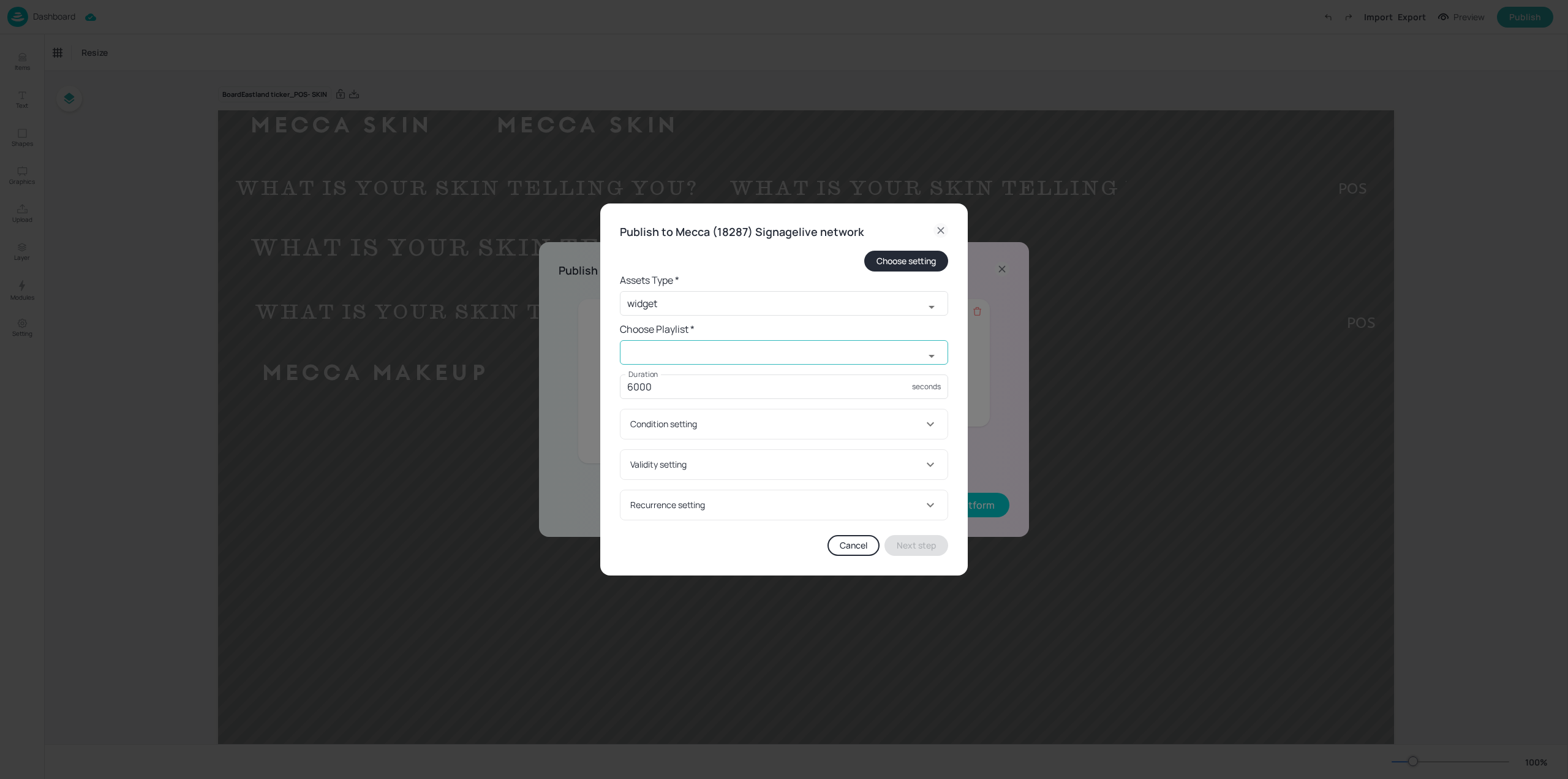
drag, startPoint x: 739, startPoint y: 342, endPoint x: 743, endPoint y: 347, distance: 6.4
click at [739, 342] on input "text" at bounding box center [772, 352] width 304 height 25
click at [691, 349] on input "text" at bounding box center [772, 352] width 304 height 25
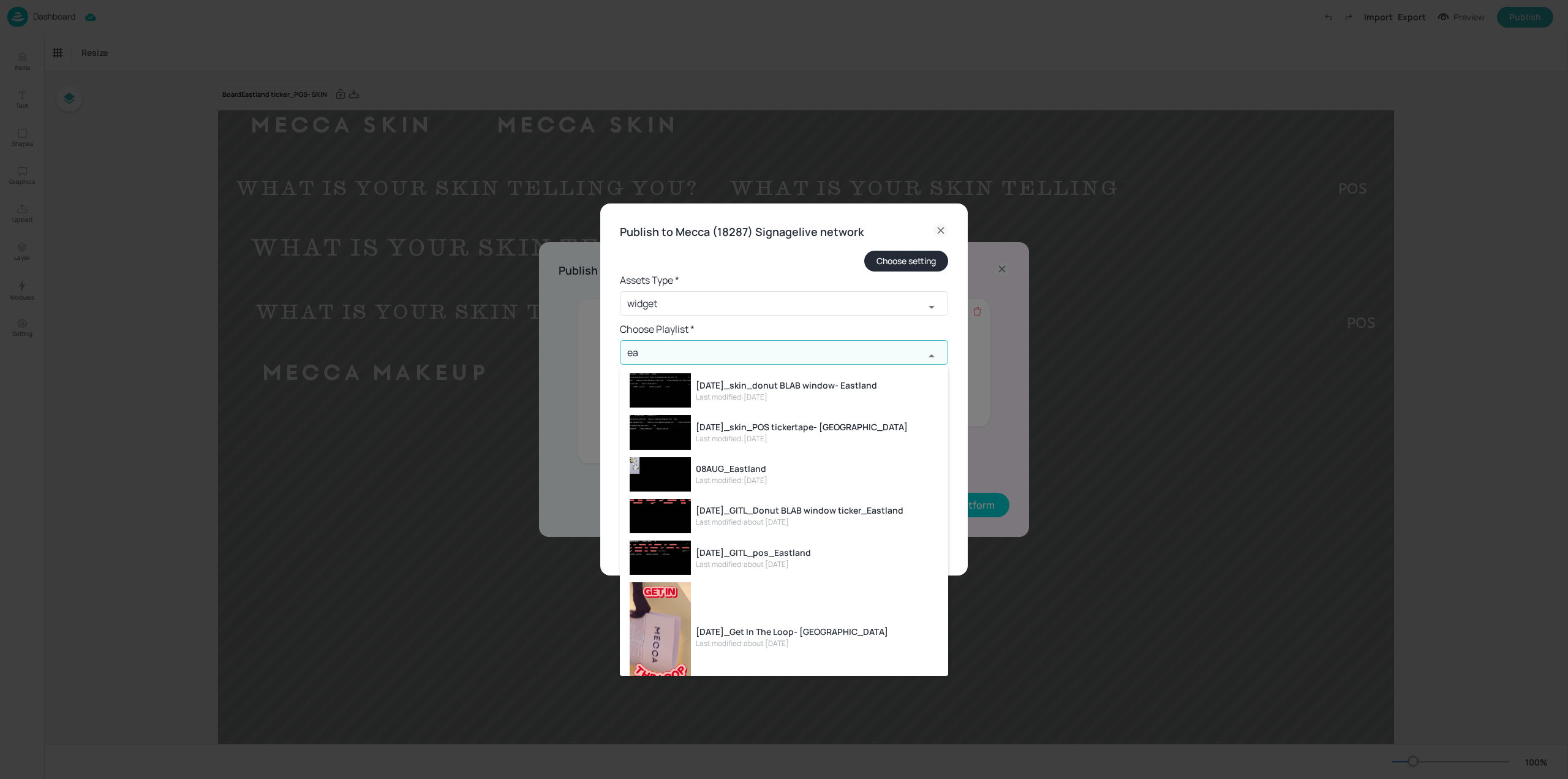
type input "e"
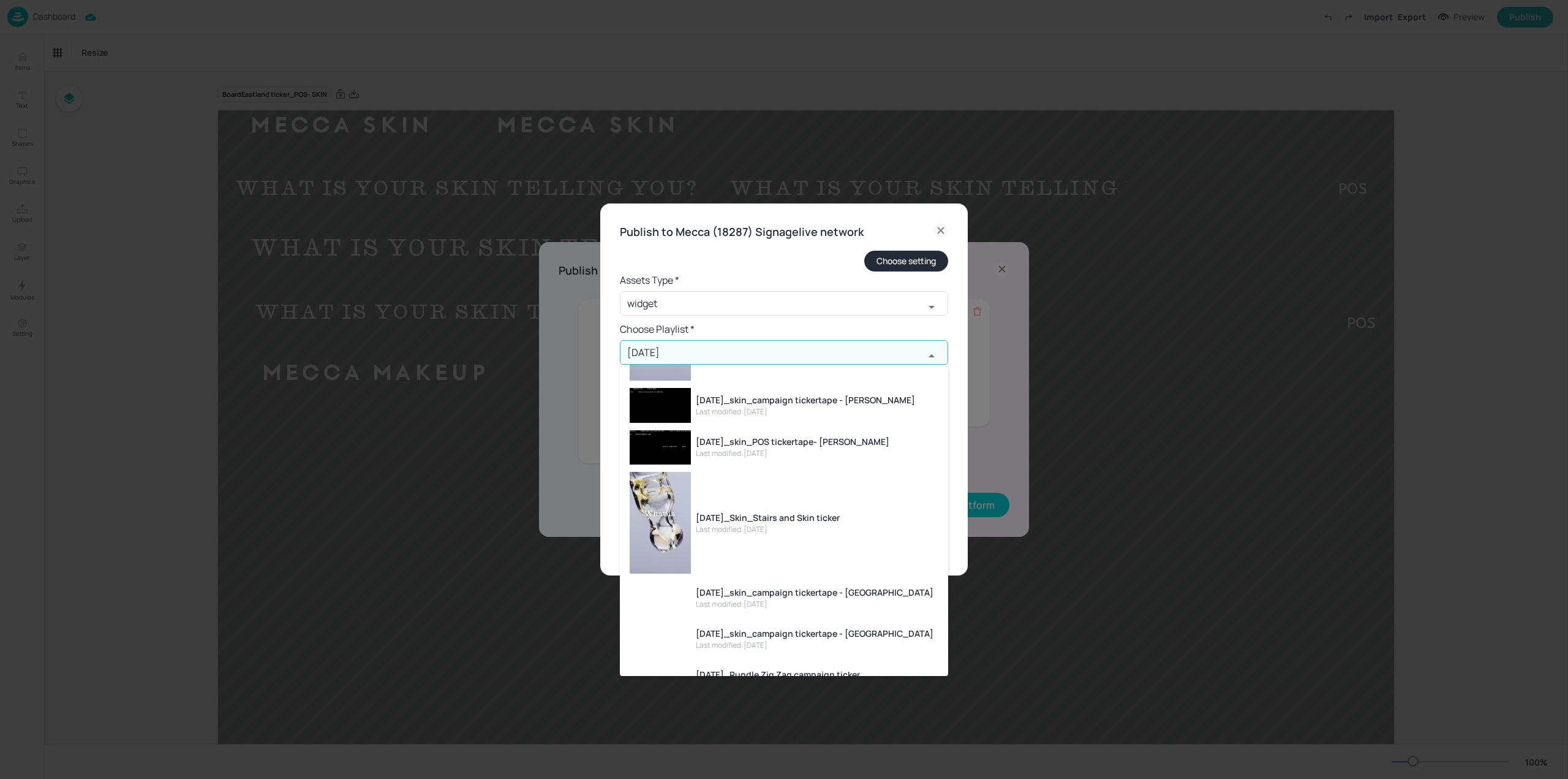
scroll to position [612, 0]
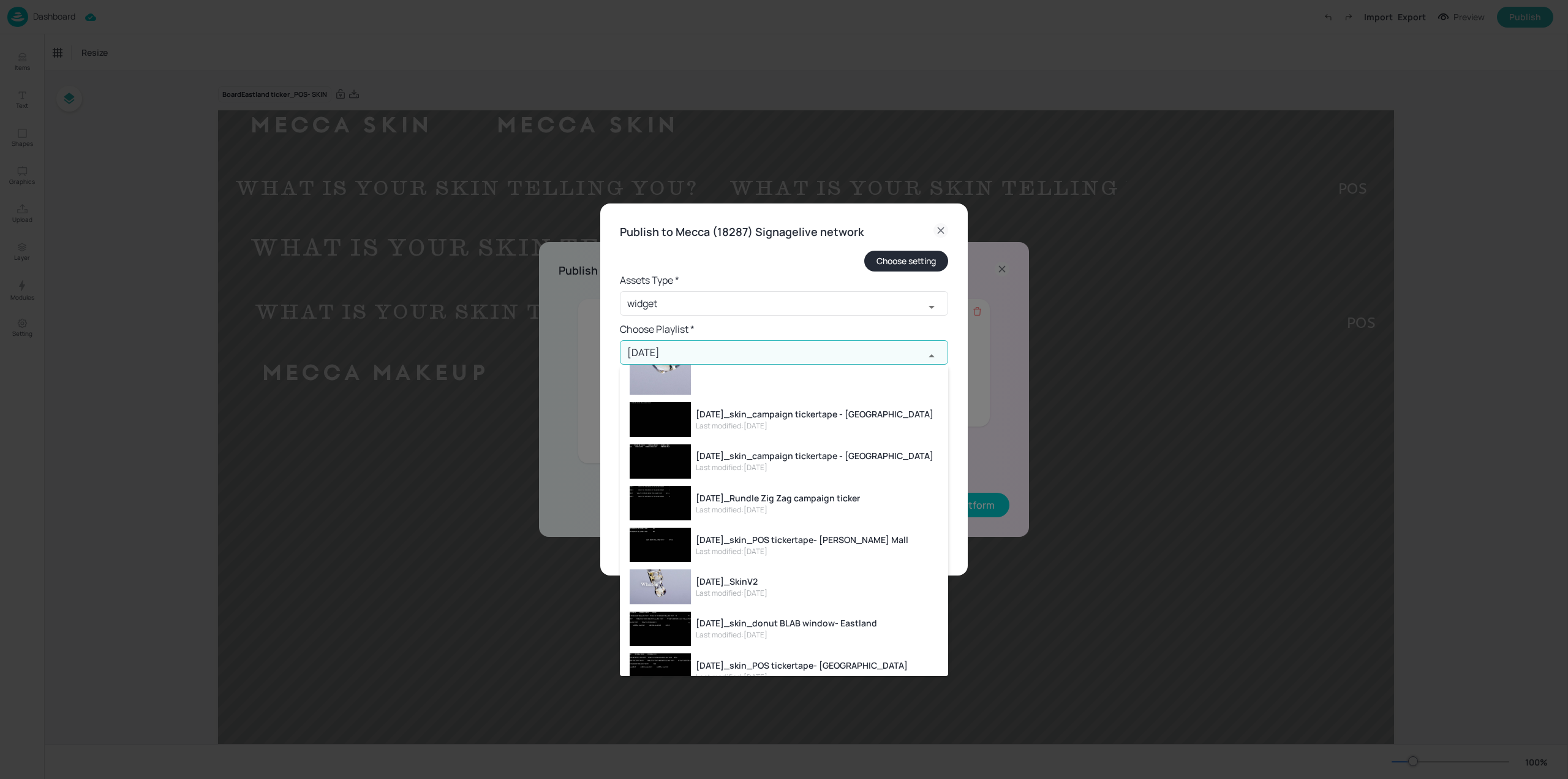
click at [880, 630] on li "[DATE]_skin_donut BLAB window- Eastland Last modified: [DATE]" at bounding box center [784, 628] width 328 height 41
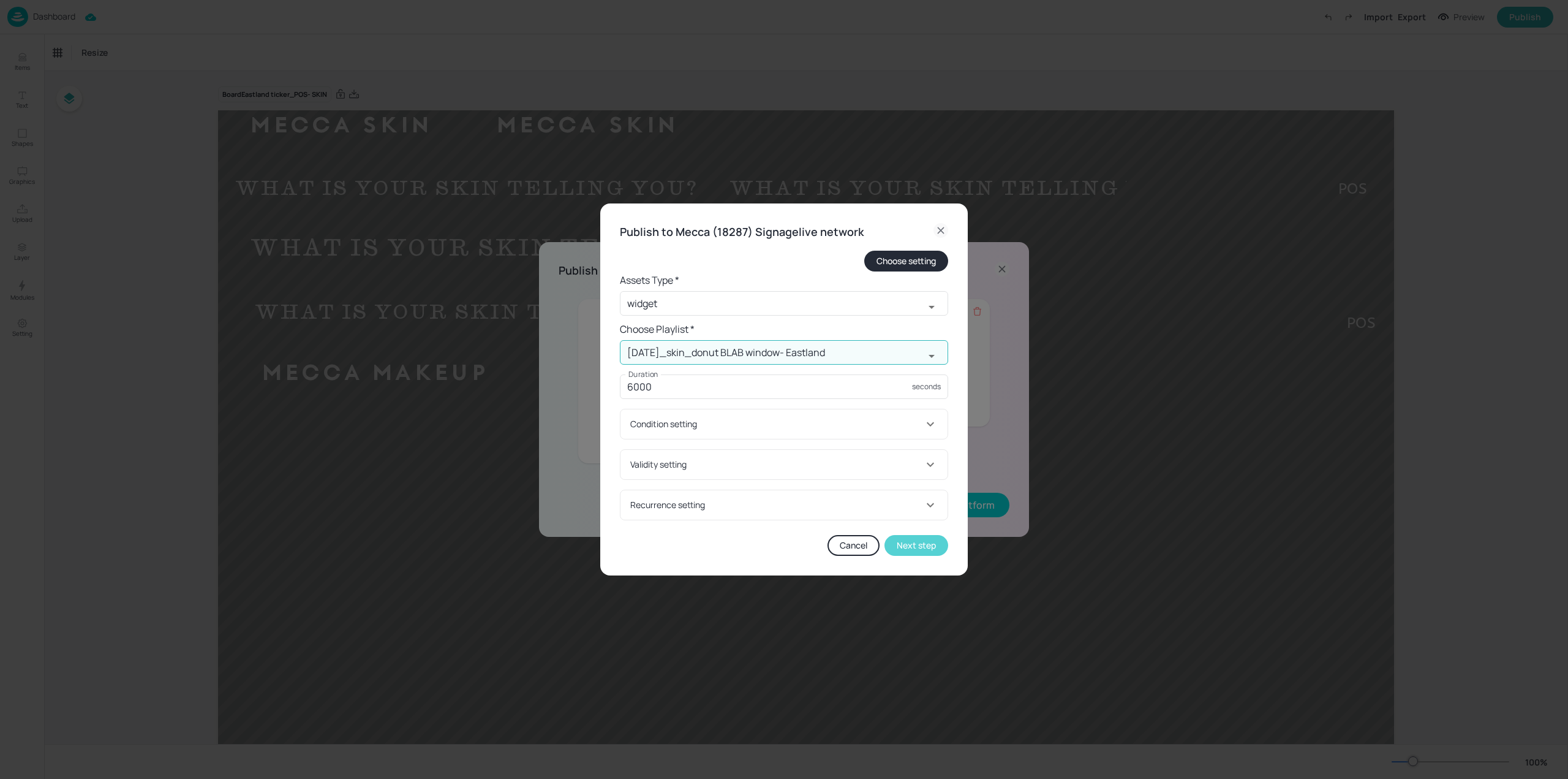
type input "[DATE]_skin_donut BLAB window- Eastland"
click at [925, 546] on button "Next step" at bounding box center [917, 545] width 64 height 21
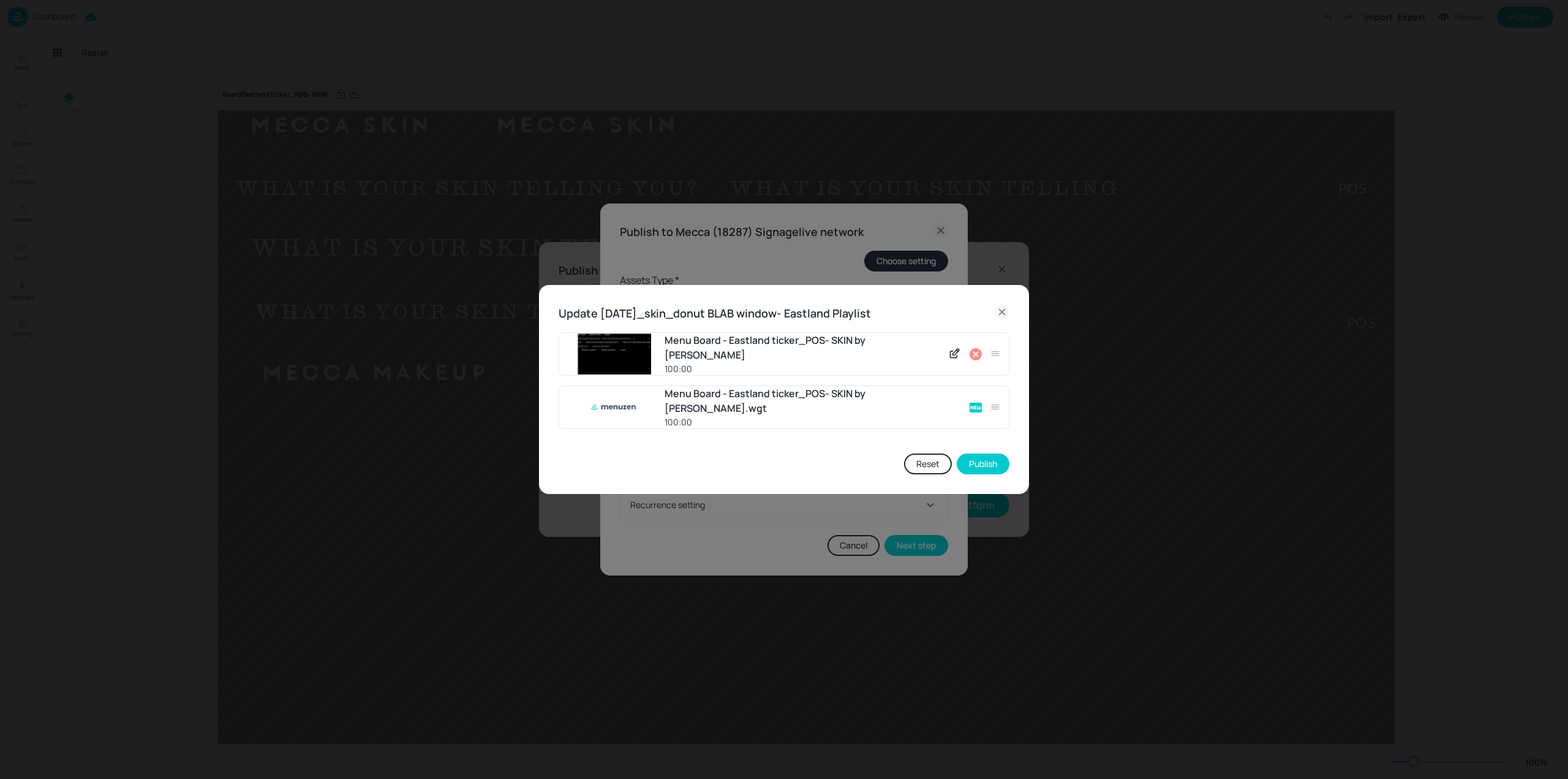
click at [980, 355] on icon at bounding box center [975, 354] width 12 height 12
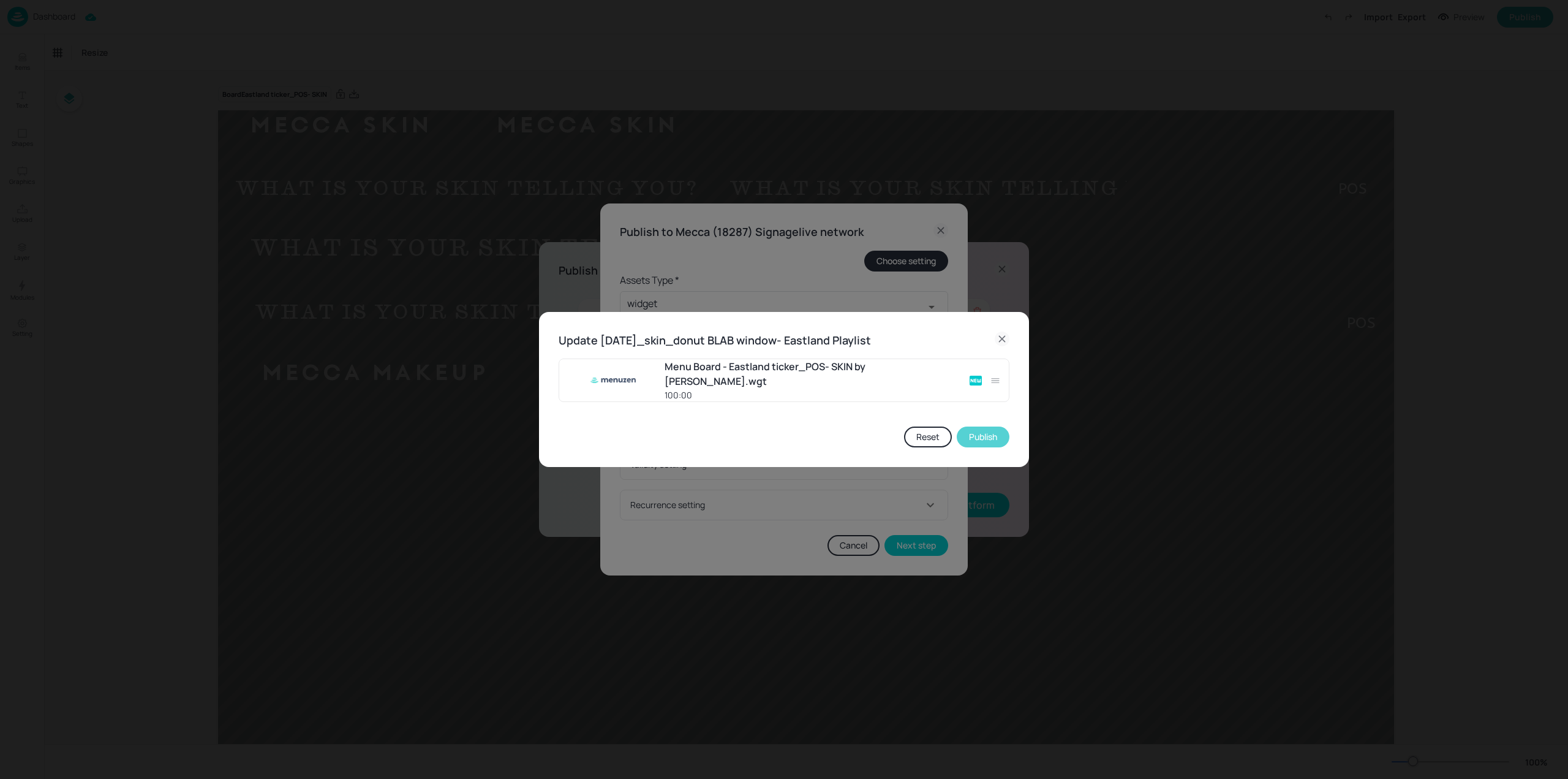
click at [994, 436] on button "Publish" at bounding box center [983, 436] width 53 height 21
